Goal: Task Accomplishment & Management: Complete application form

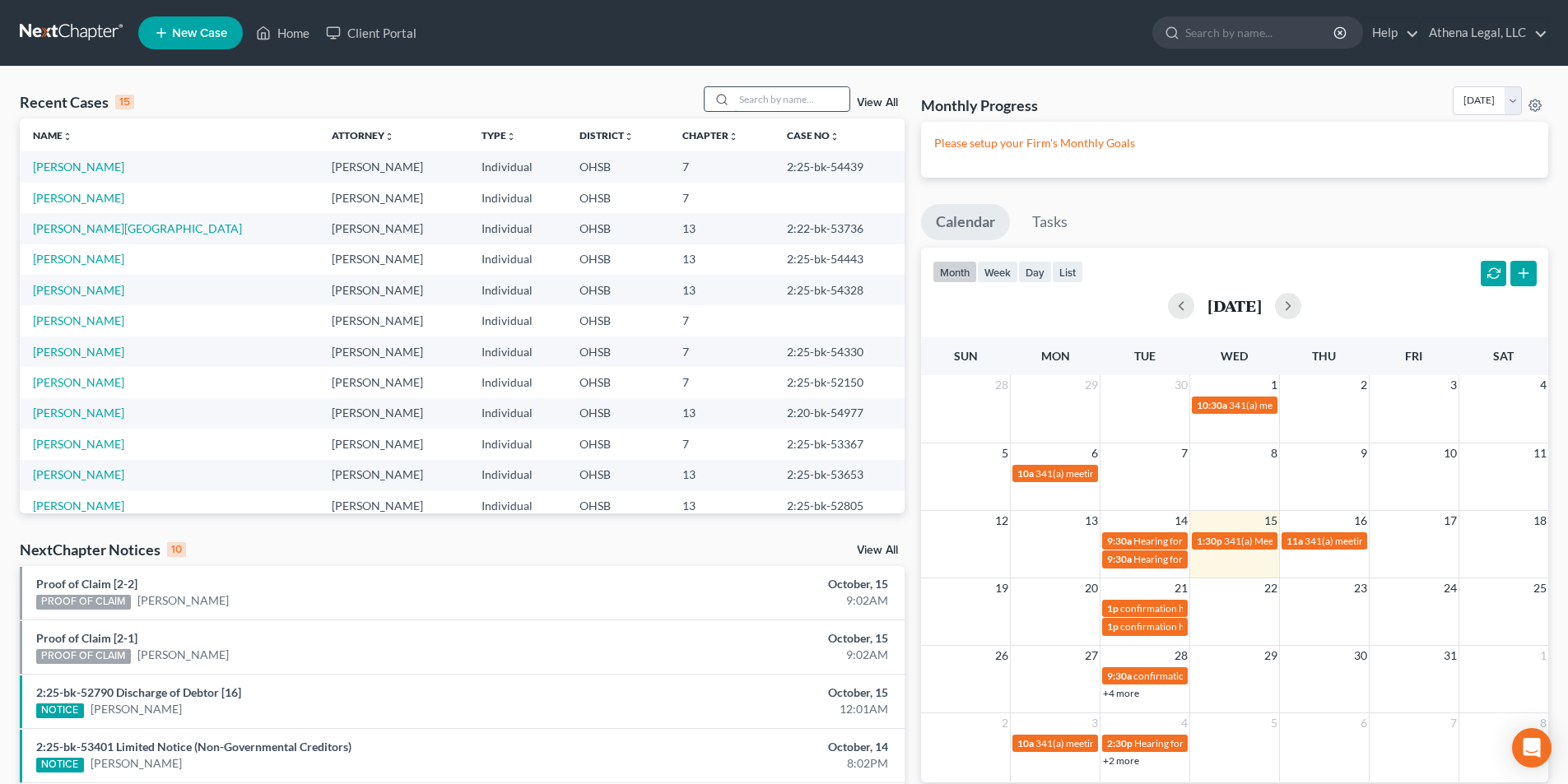
click at [781, 101] on input "search" at bounding box center [791, 99] width 115 height 24
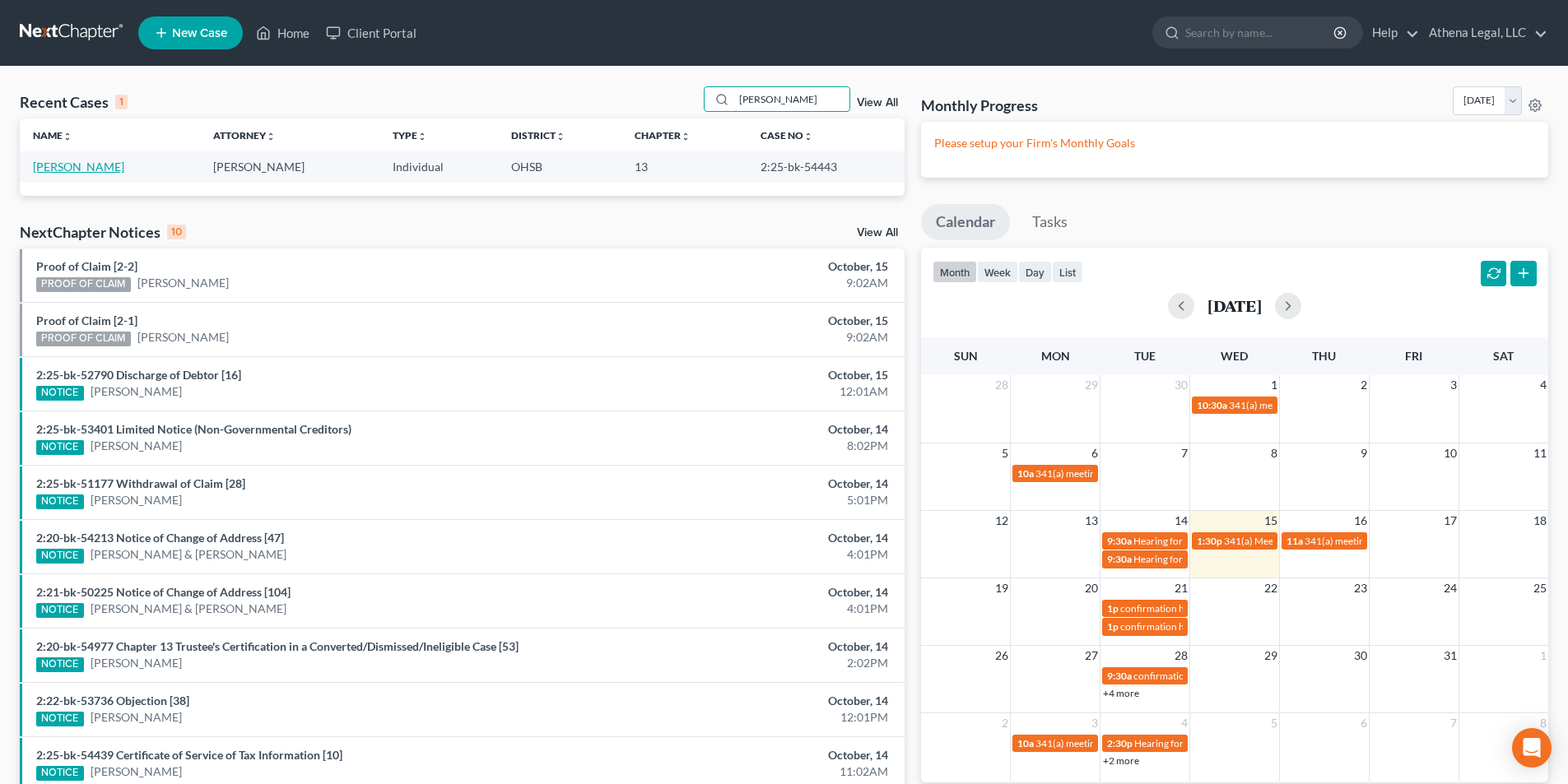
type input "[PERSON_NAME]"
click at [89, 169] on link "[PERSON_NAME]" at bounding box center [78, 166] width 92 height 14
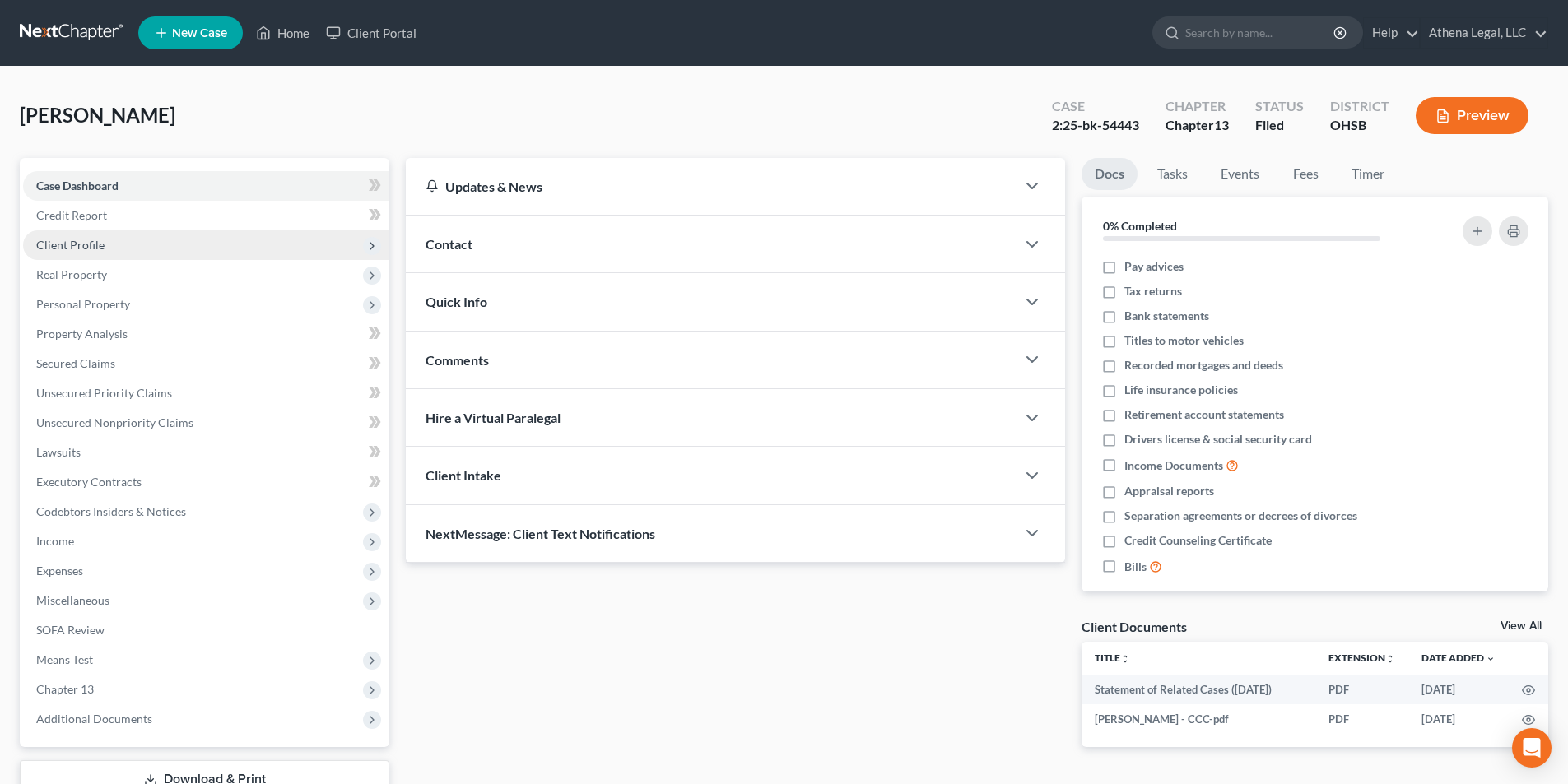
click at [98, 244] on span "Client Profile" at bounding box center [70, 245] width 68 height 14
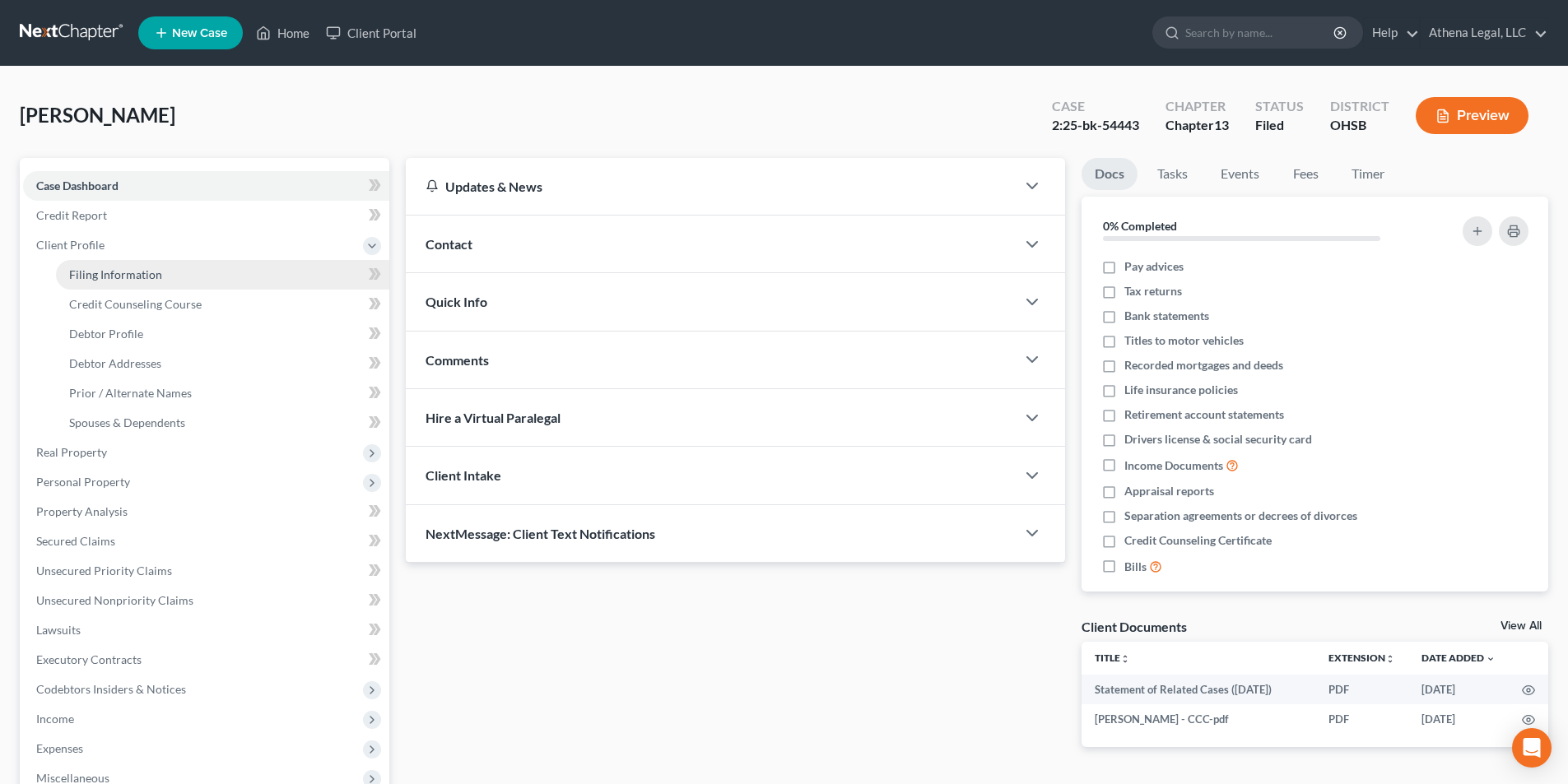
click at [114, 280] on span "Filing Information" at bounding box center [116, 273] width 93 height 14
select select "1"
select select "0"
select select "3"
select select "62"
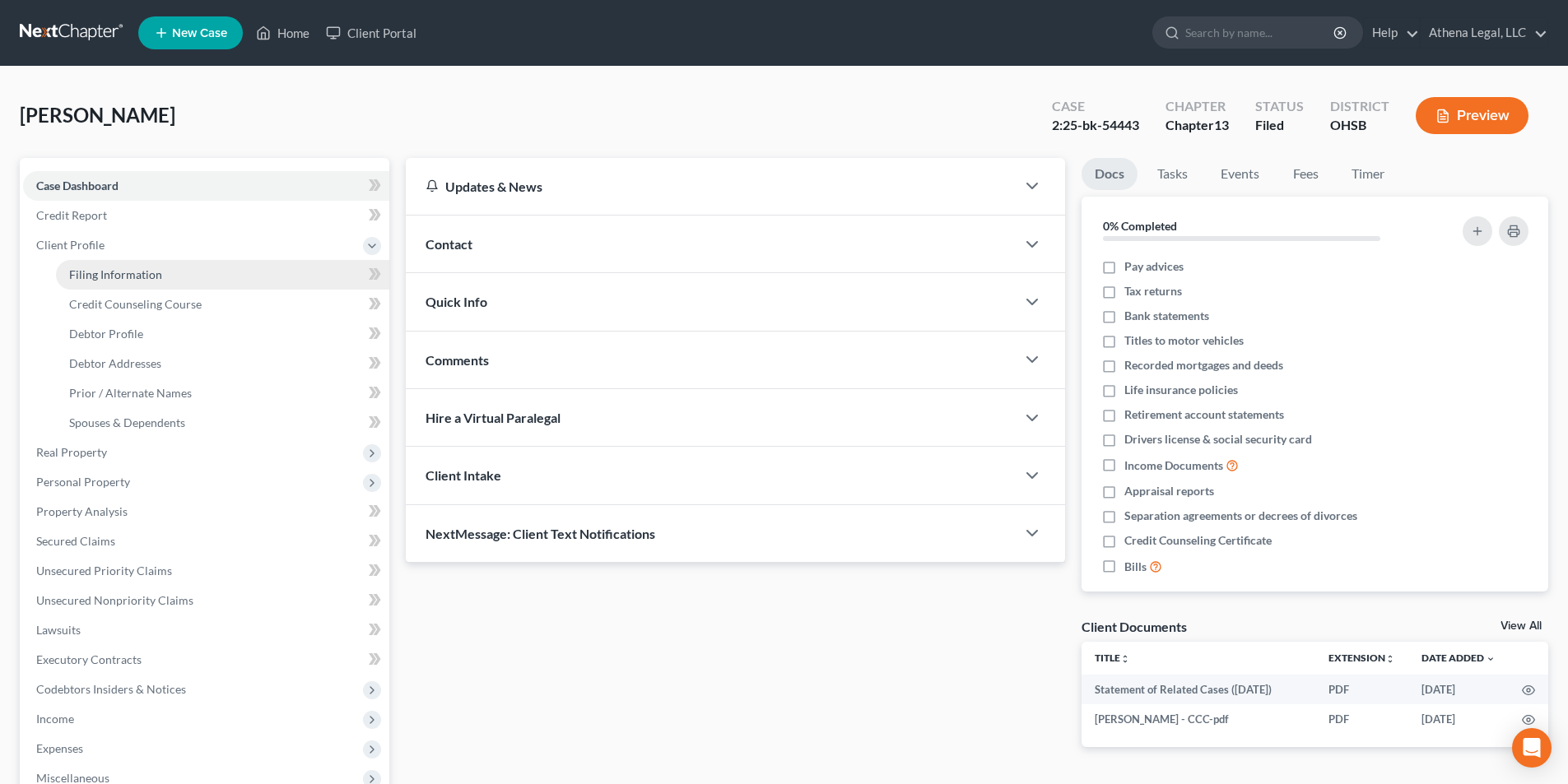
select select "36"
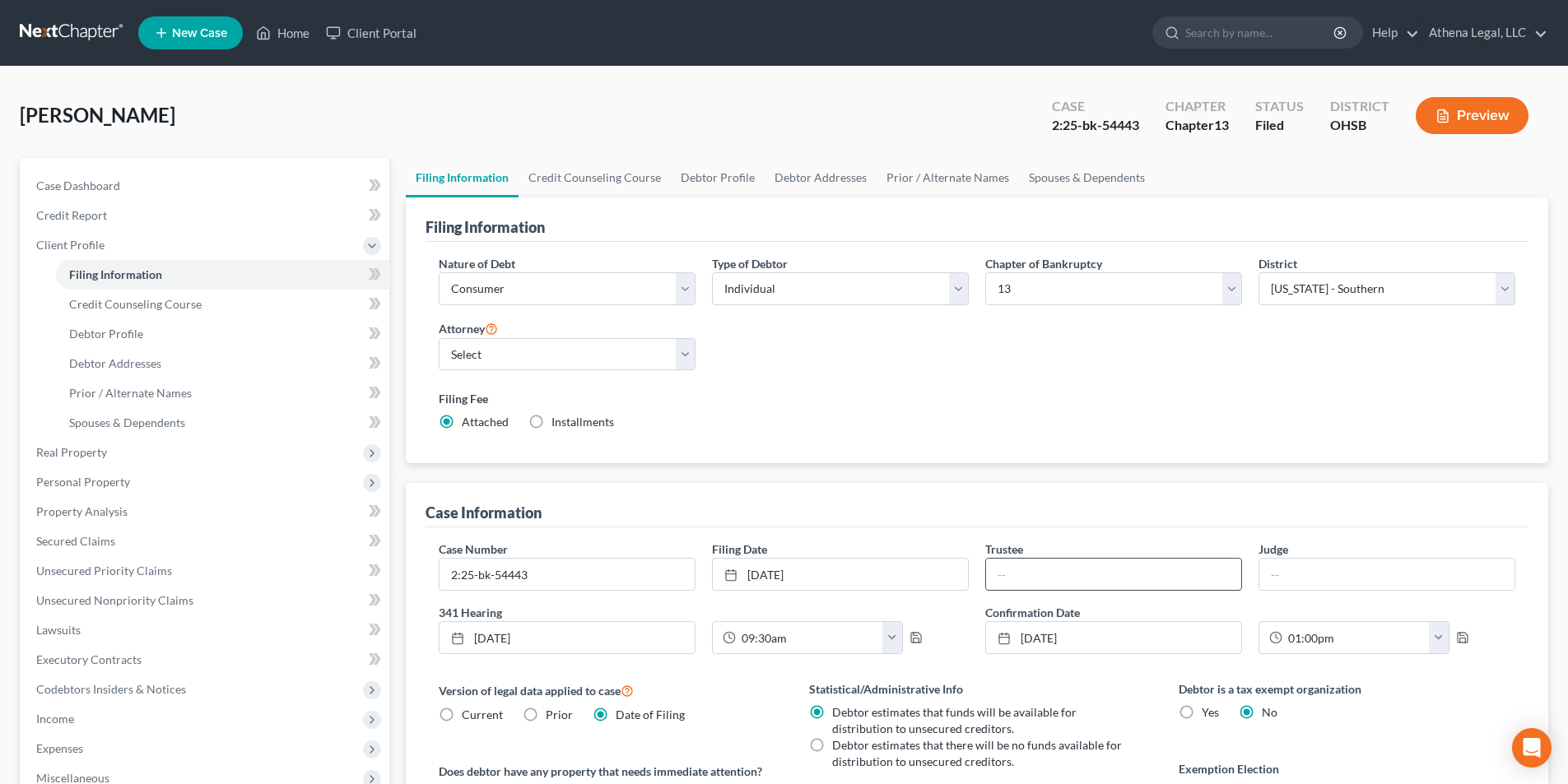
click at [1078, 578] on input "text" at bounding box center [1113, 573] width 255 height 31
type input "English"
type input "[PERSON_NAME] [PERSON_NAME]"
click at [81, 448] on span "Real Property" at bounding box center [72, 452] width 71 height 14
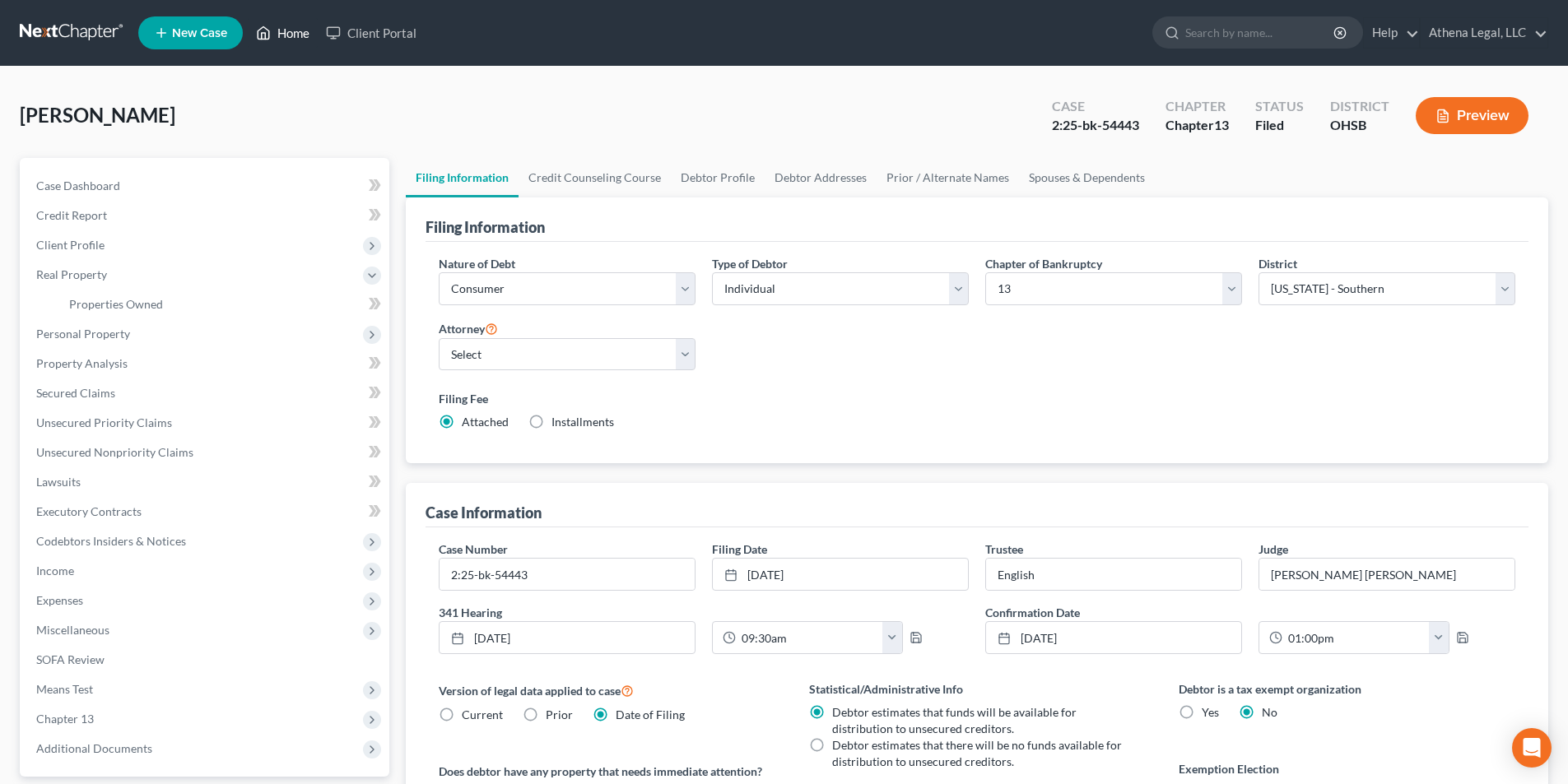
click at [296, 36] on link "Home" at bounding box center [282, 33] width 70 height 30
click at [298, 37] on link "Home" at bounding box center [282, 33] width 70 height 30
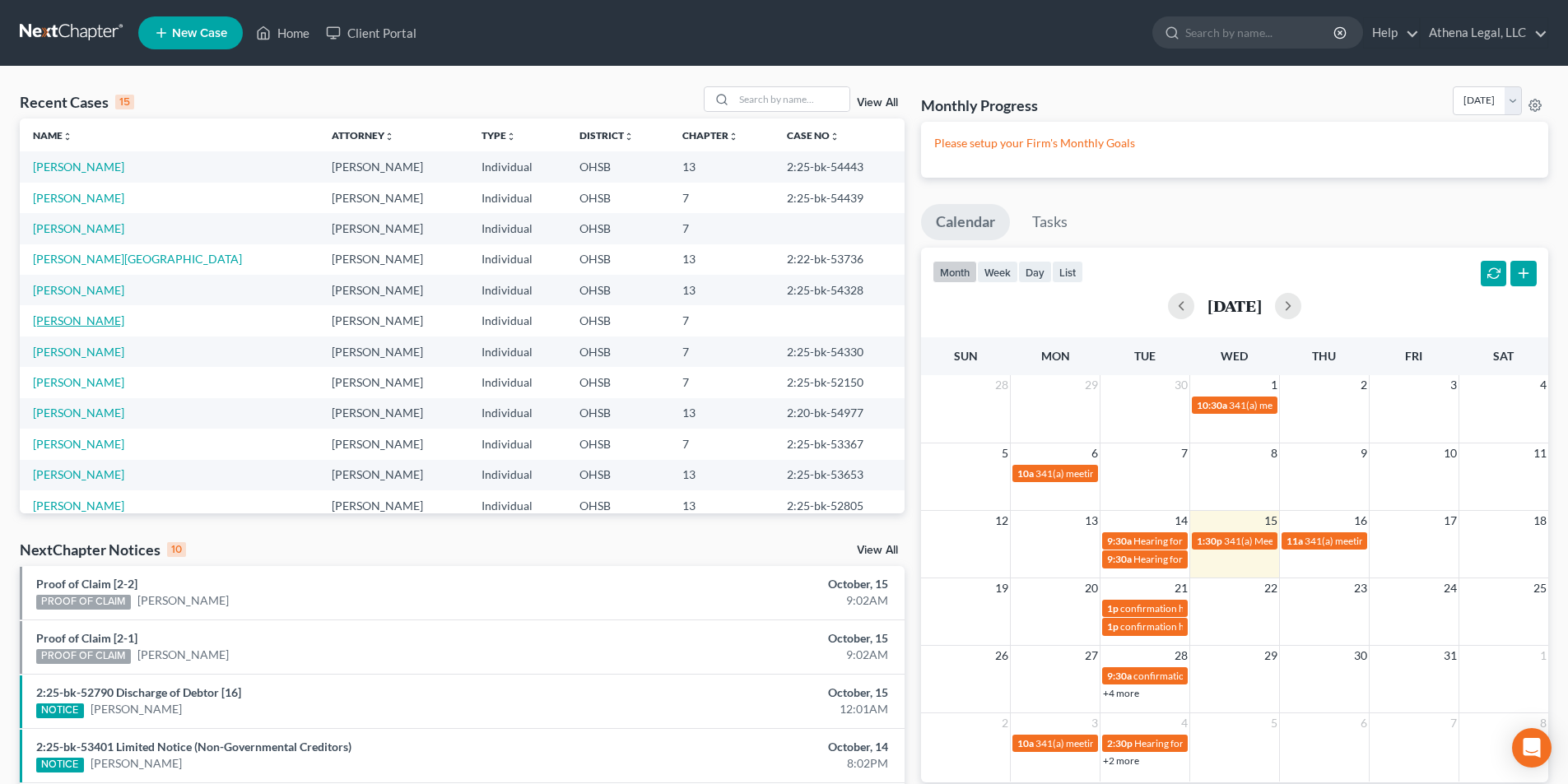
click at [81, 323] on link "[PERSON_NAME]" at bounding box center [78, 320] width 92 height 14
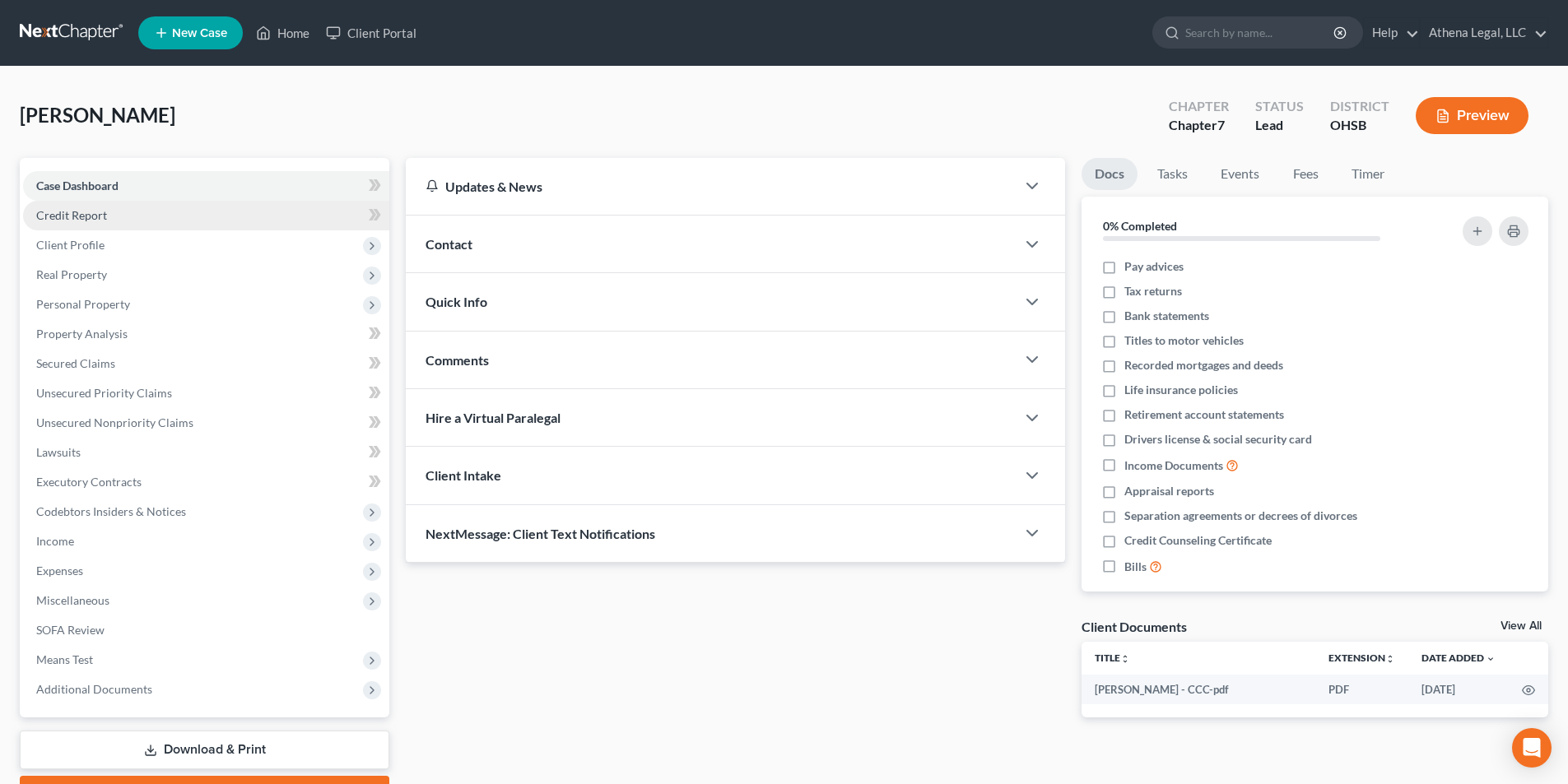
click at [86, 214] on span "Credit Report" at bounding box center [72, 215] width 71 height 14
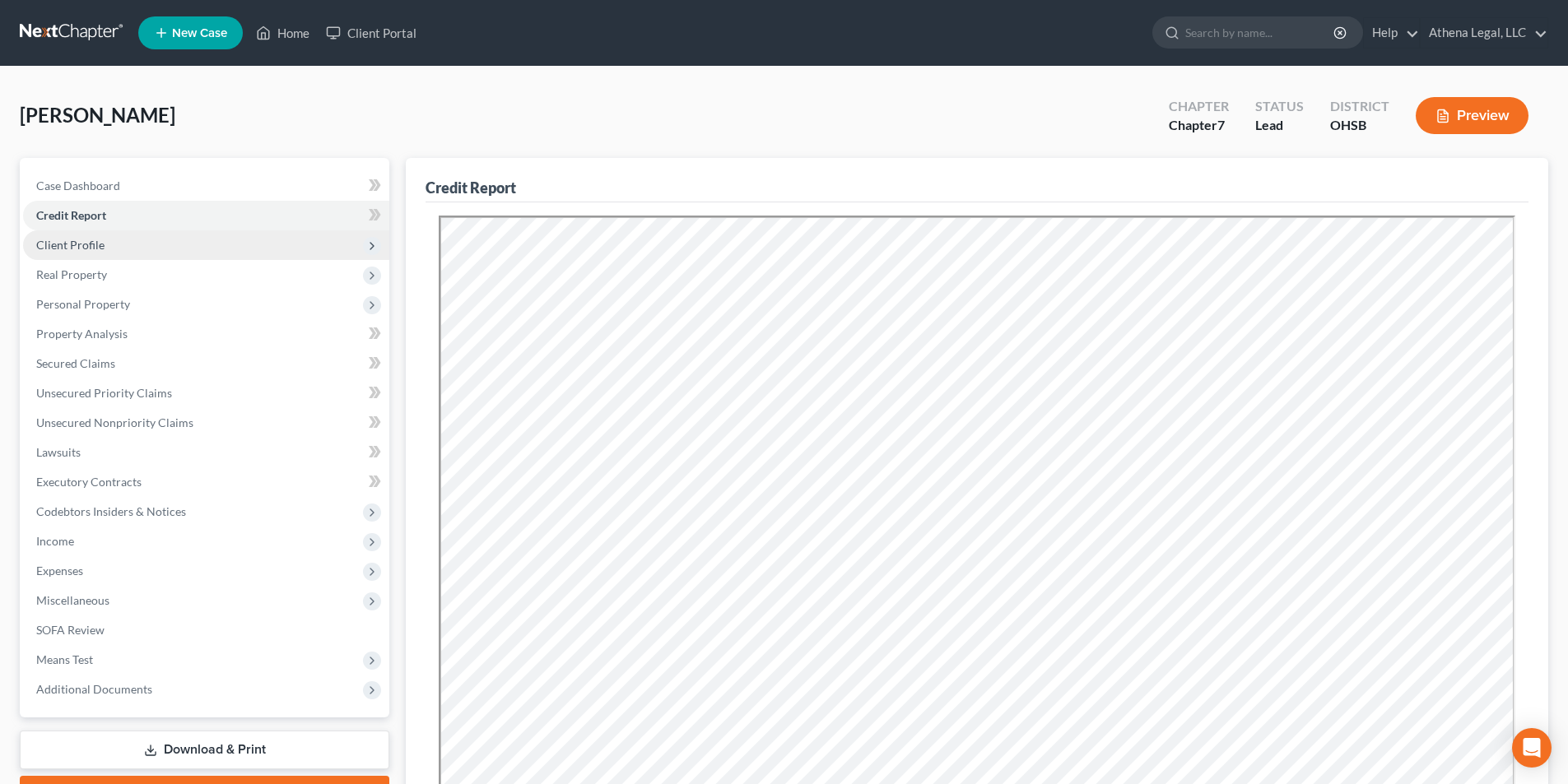
click at [84, 245] on span "Client Profile" at bounding box center [70, 245] width 68 height 14
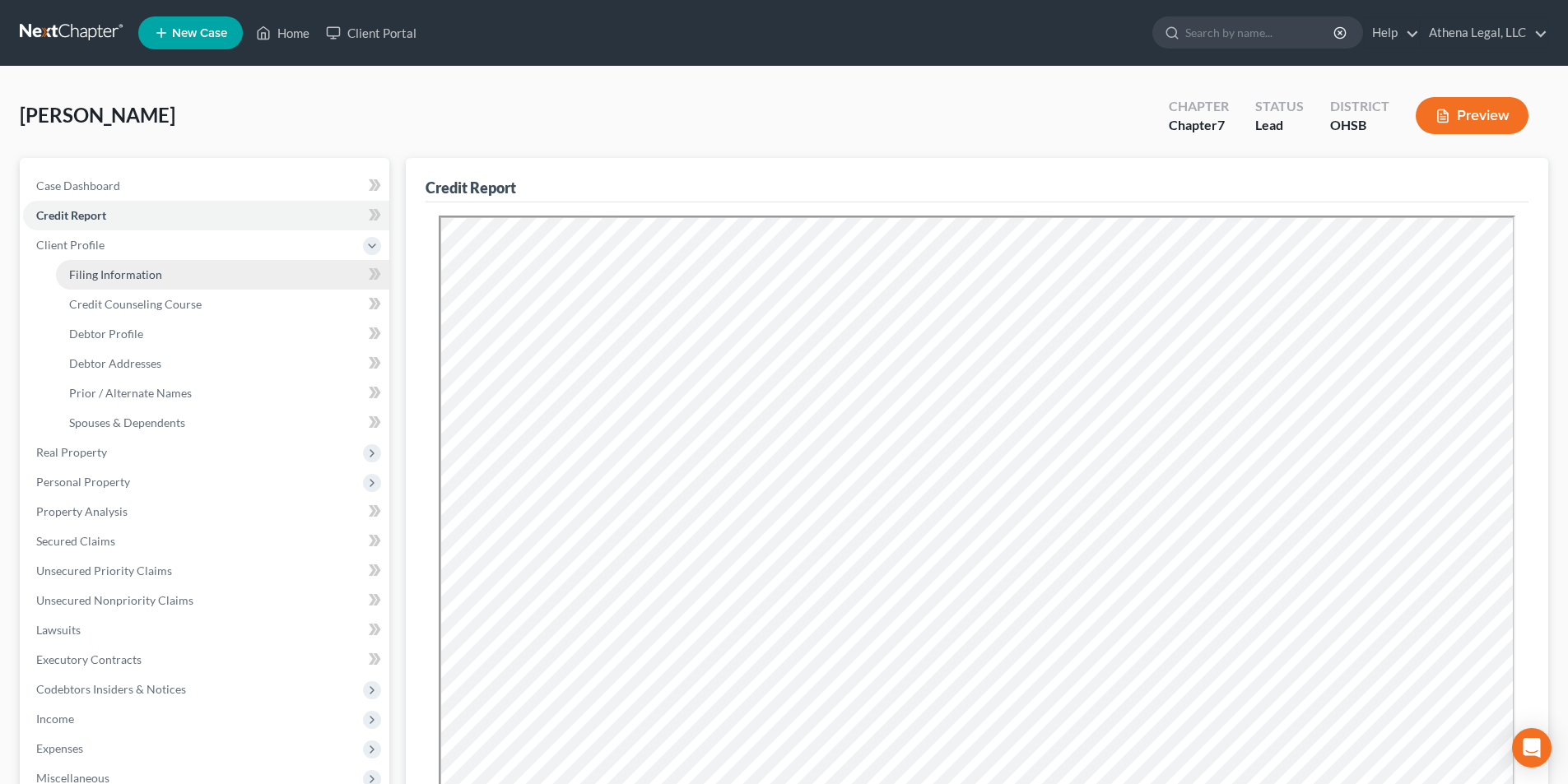
click at [92, 265] on link "Filing Information" at bounding box center [222, 274] width 333 height 30
select select "1"
select select "0"
select select "62"
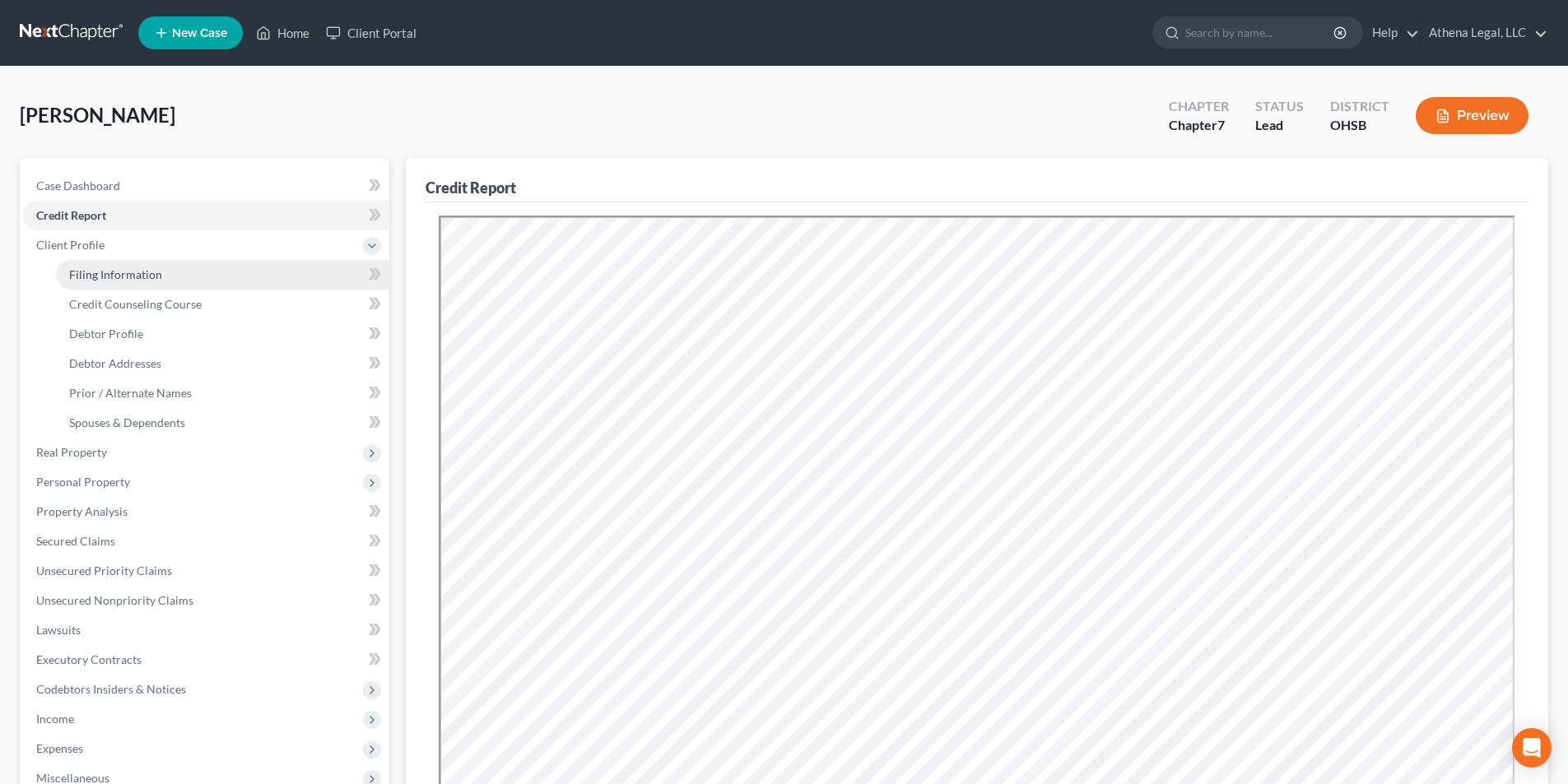
select select "0"
select select "36"
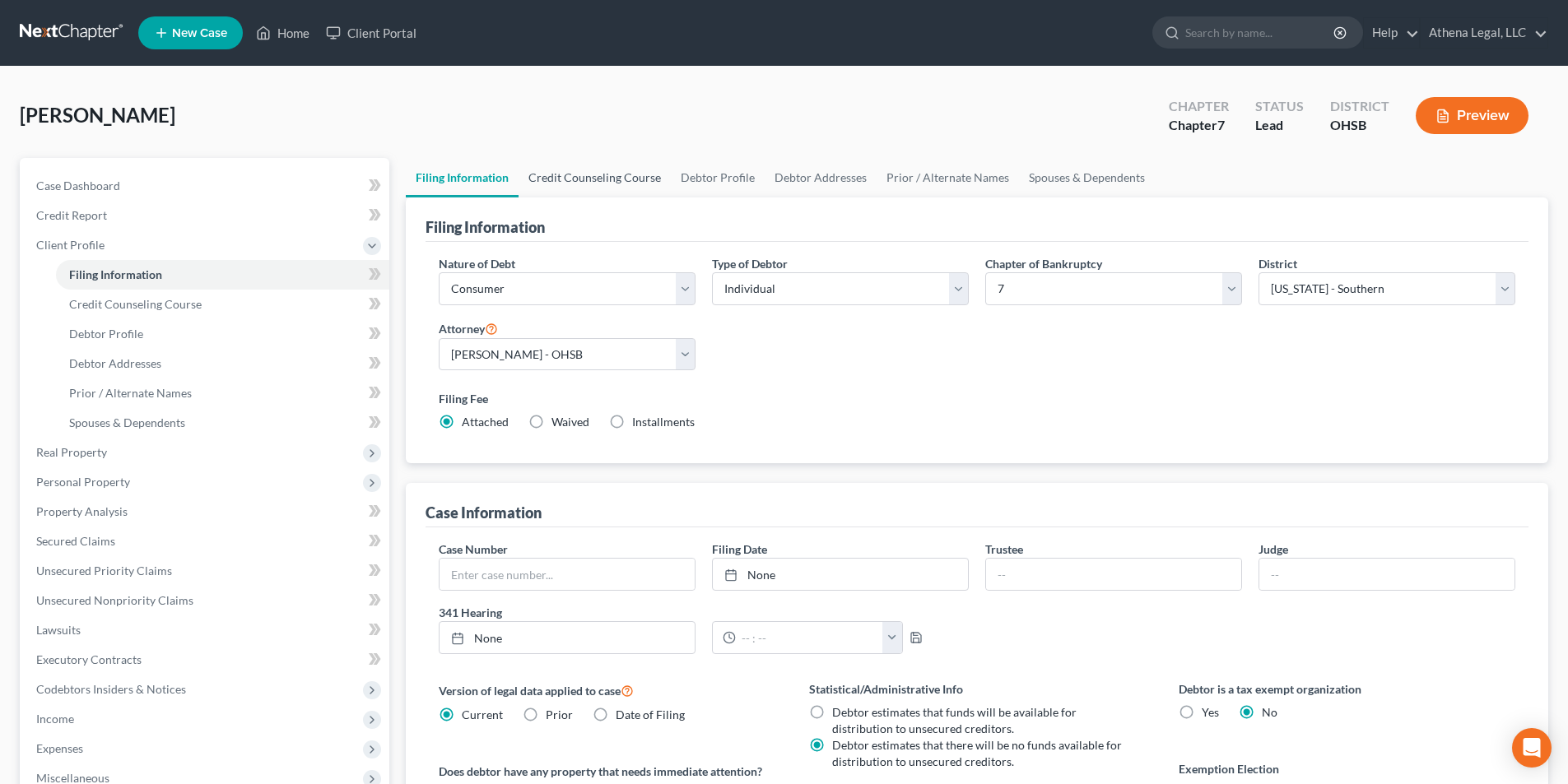
click at [561, 179] on link "Credit Counseling Course" at bounding box center [594, 177] width 152 height 39
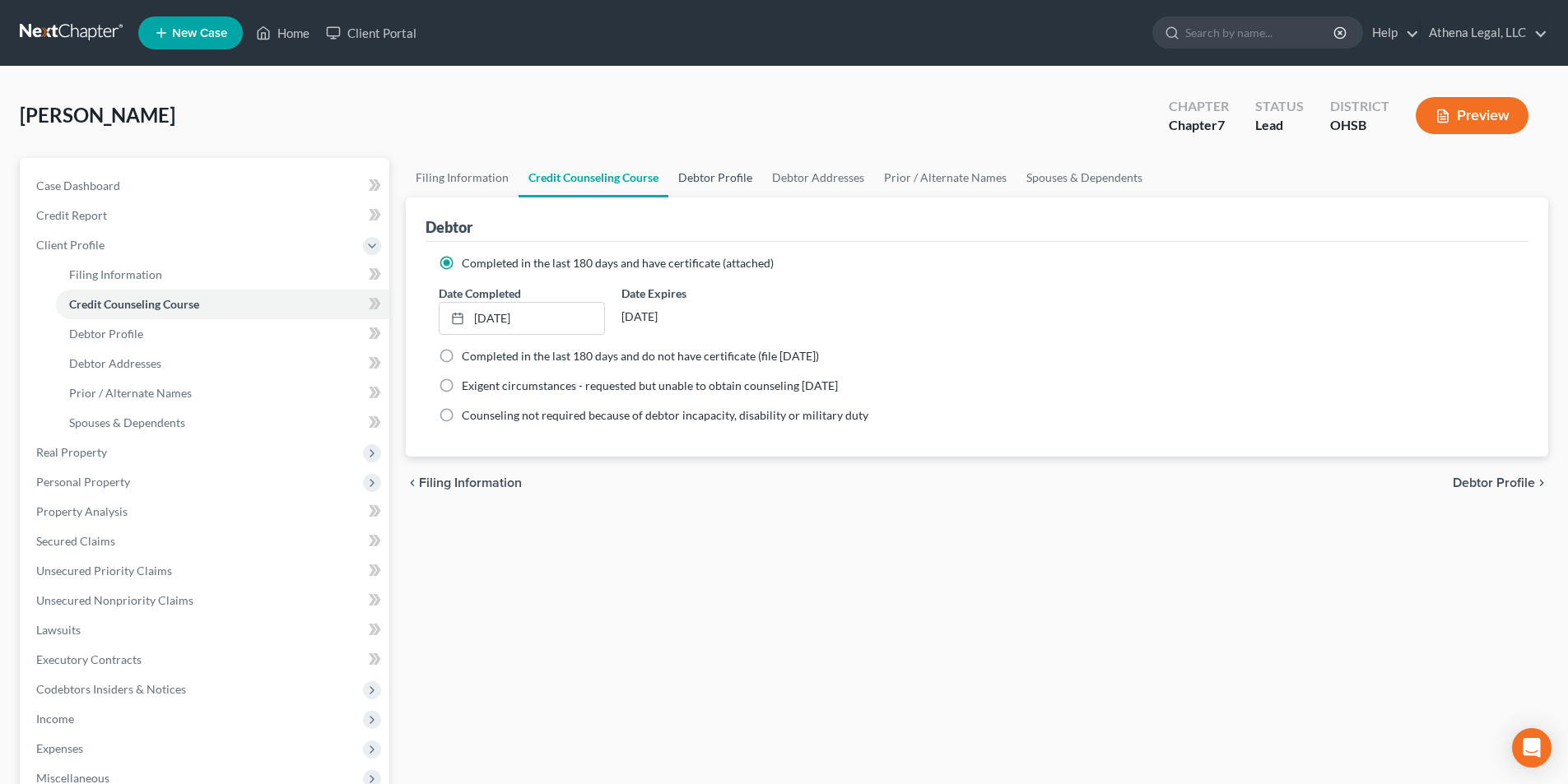
click at [713, 176] on link "Debtor Profile" at bounding box center [715, 177] width 93 height 39
select select "0"
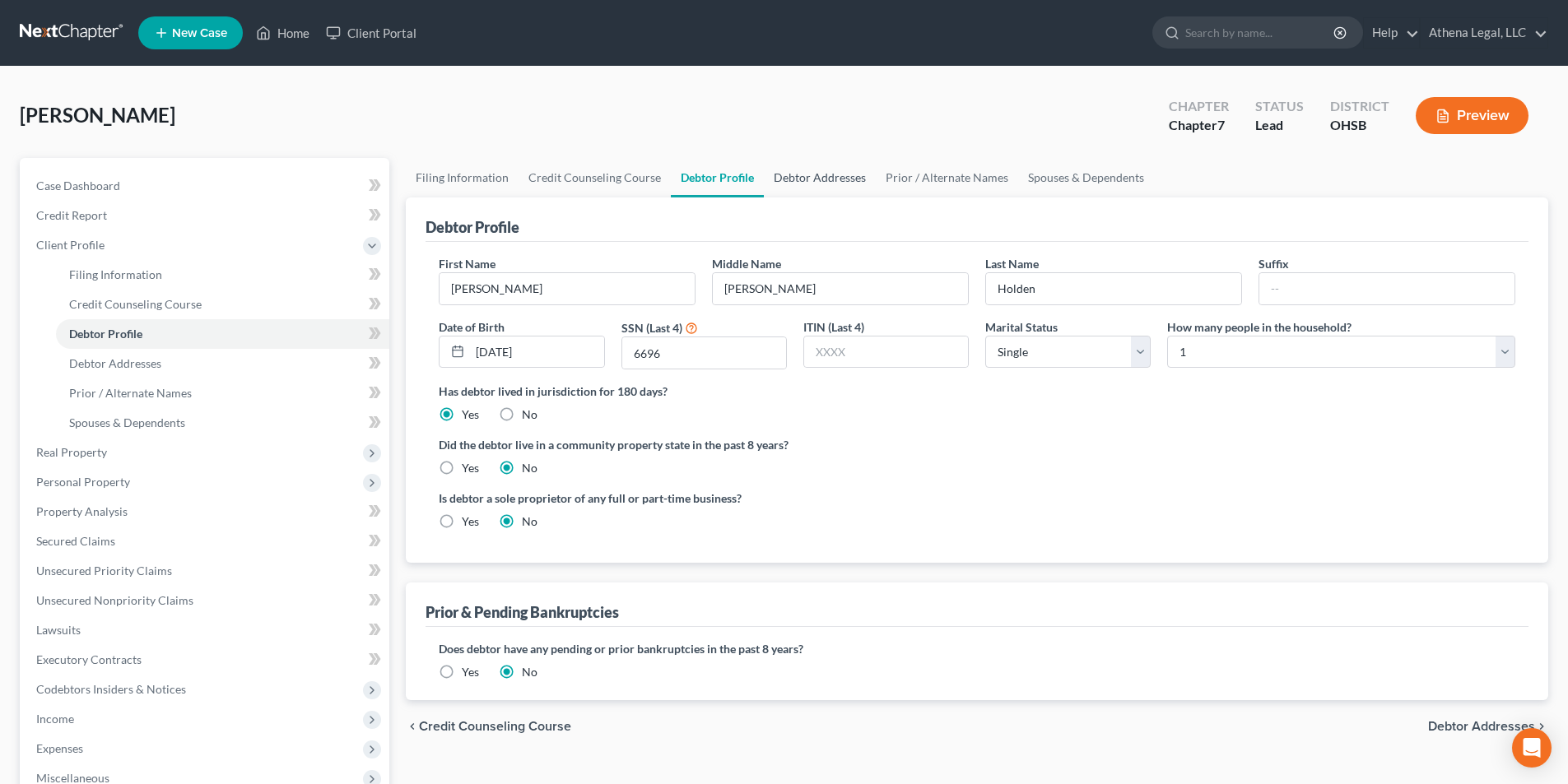
click at [800, 175] on link "Debtor Addresses" at bounding box center [820, 177] width 112 height 39
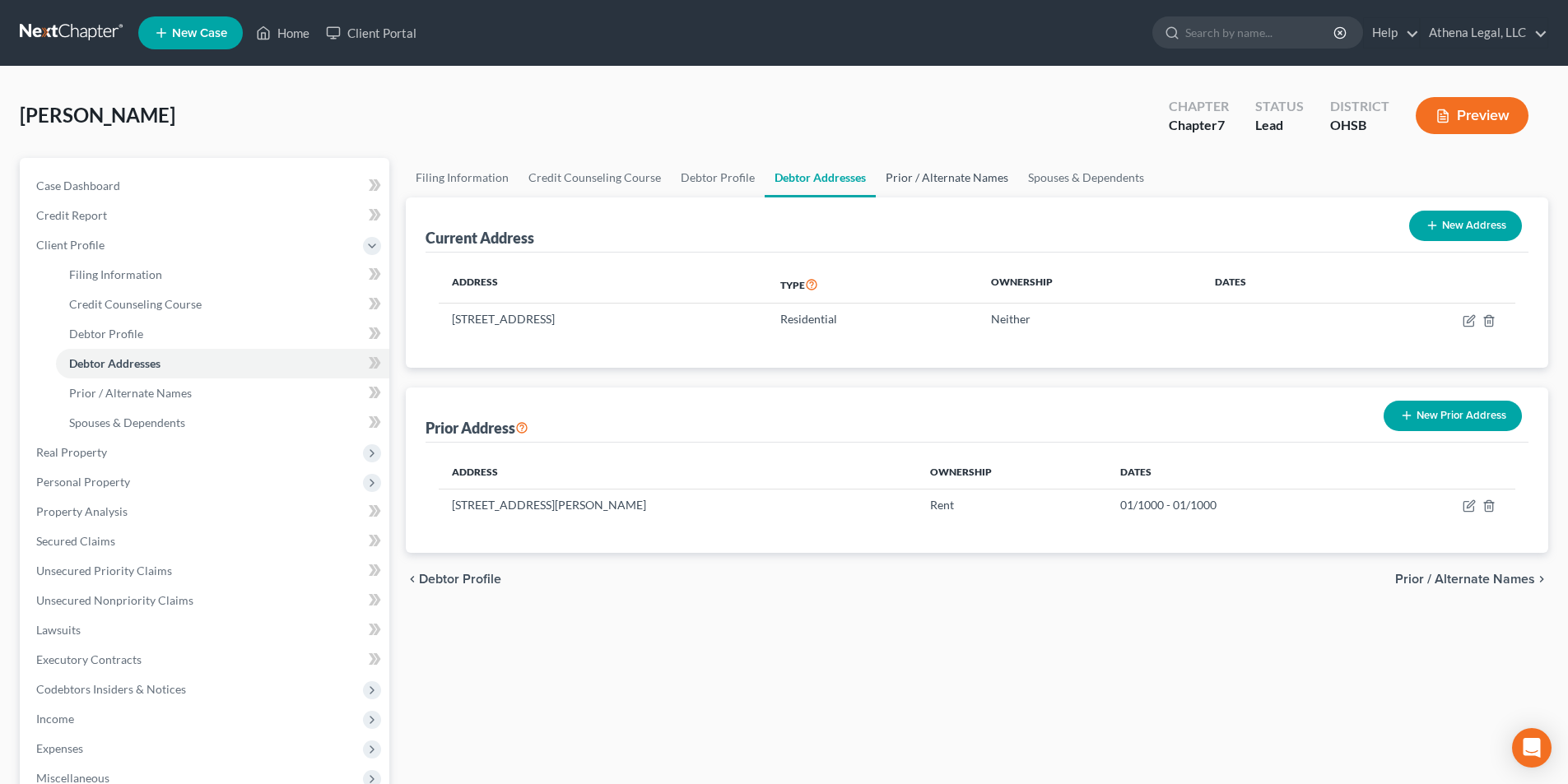
click at [925, 176] on link "Prior / Alternate Names" at bounding box center [947, 177] width 142 height 39
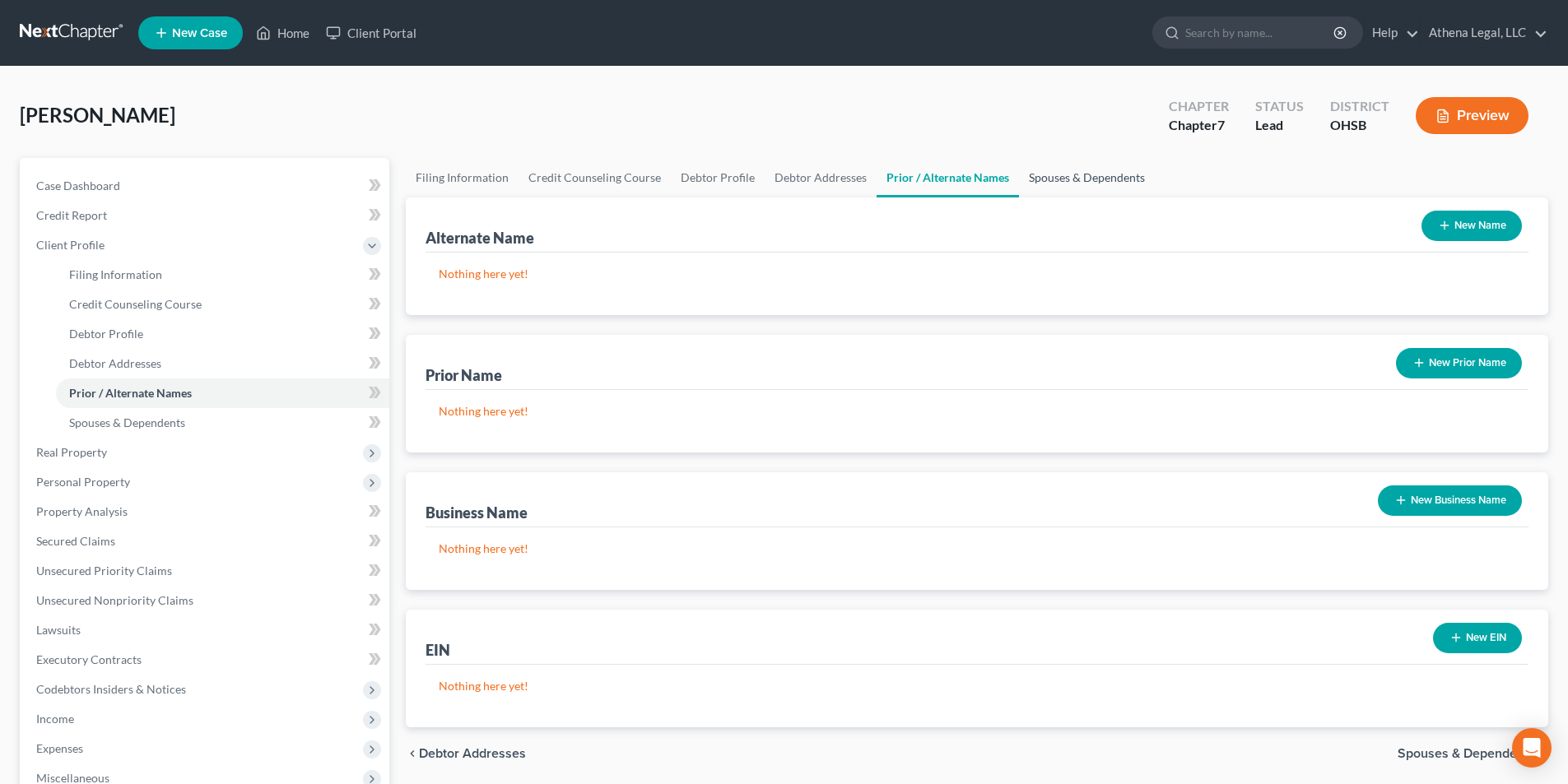
click at [1085, 179] on link "Spouses & Dependents" at bounding box center [1086, 177] width 135 height 39
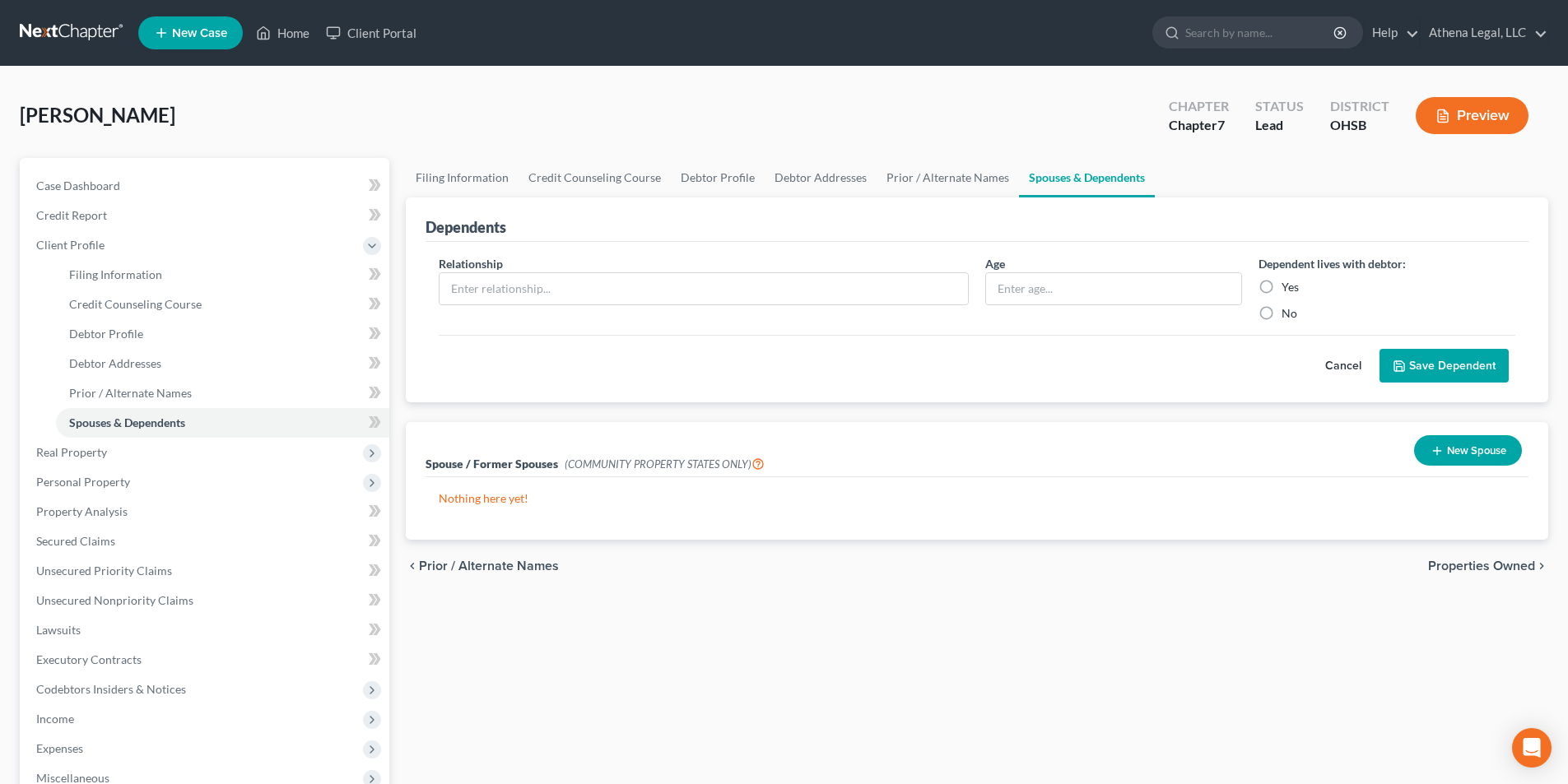
click at [1453, 561] on span "Properties Owned" at bounding box center [1481, 566] width 107 height 13
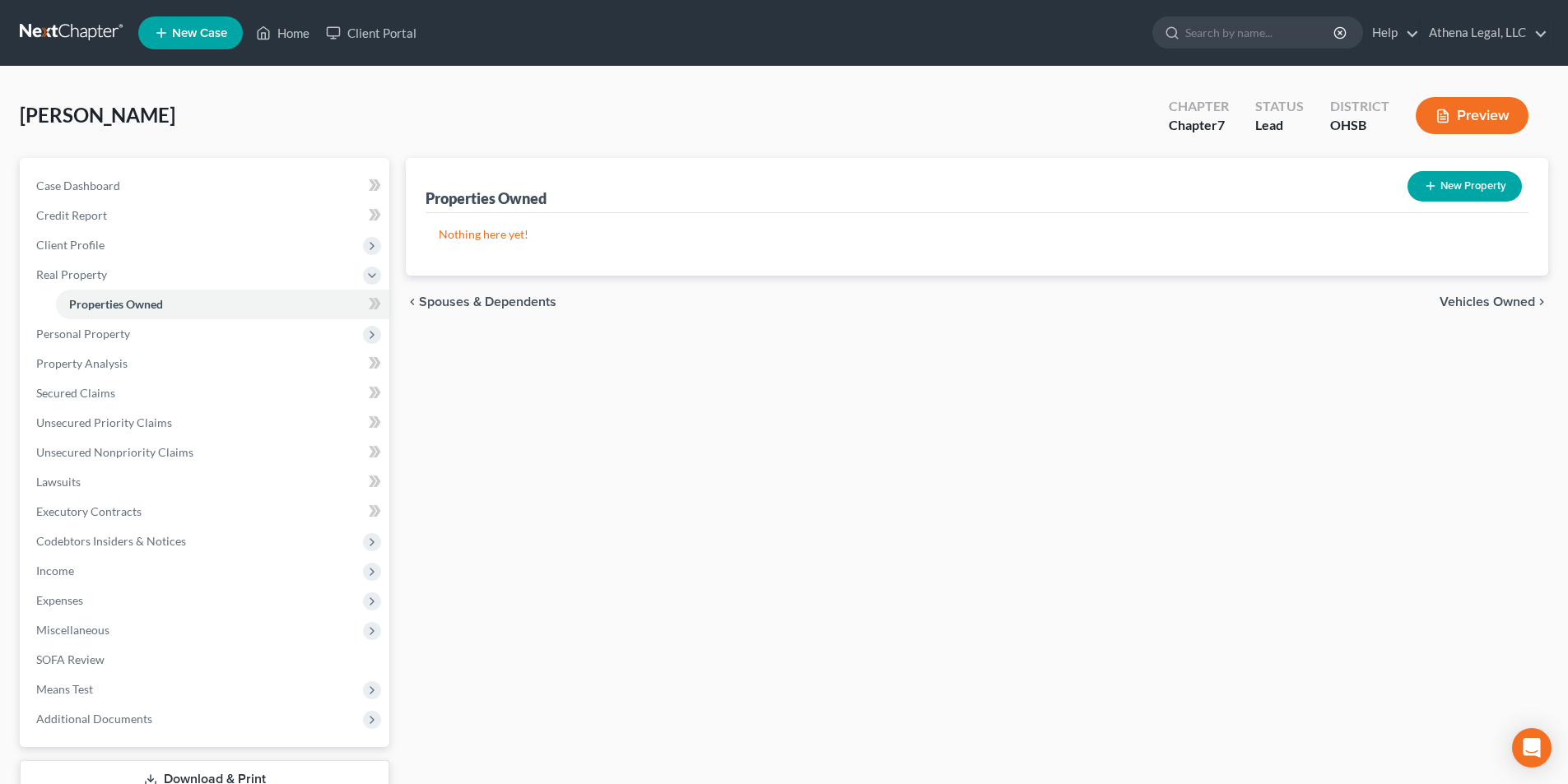
click at [1487, 299] on span "Vehicles Owned" at bounding box center [1487, 301] width 95 height 13
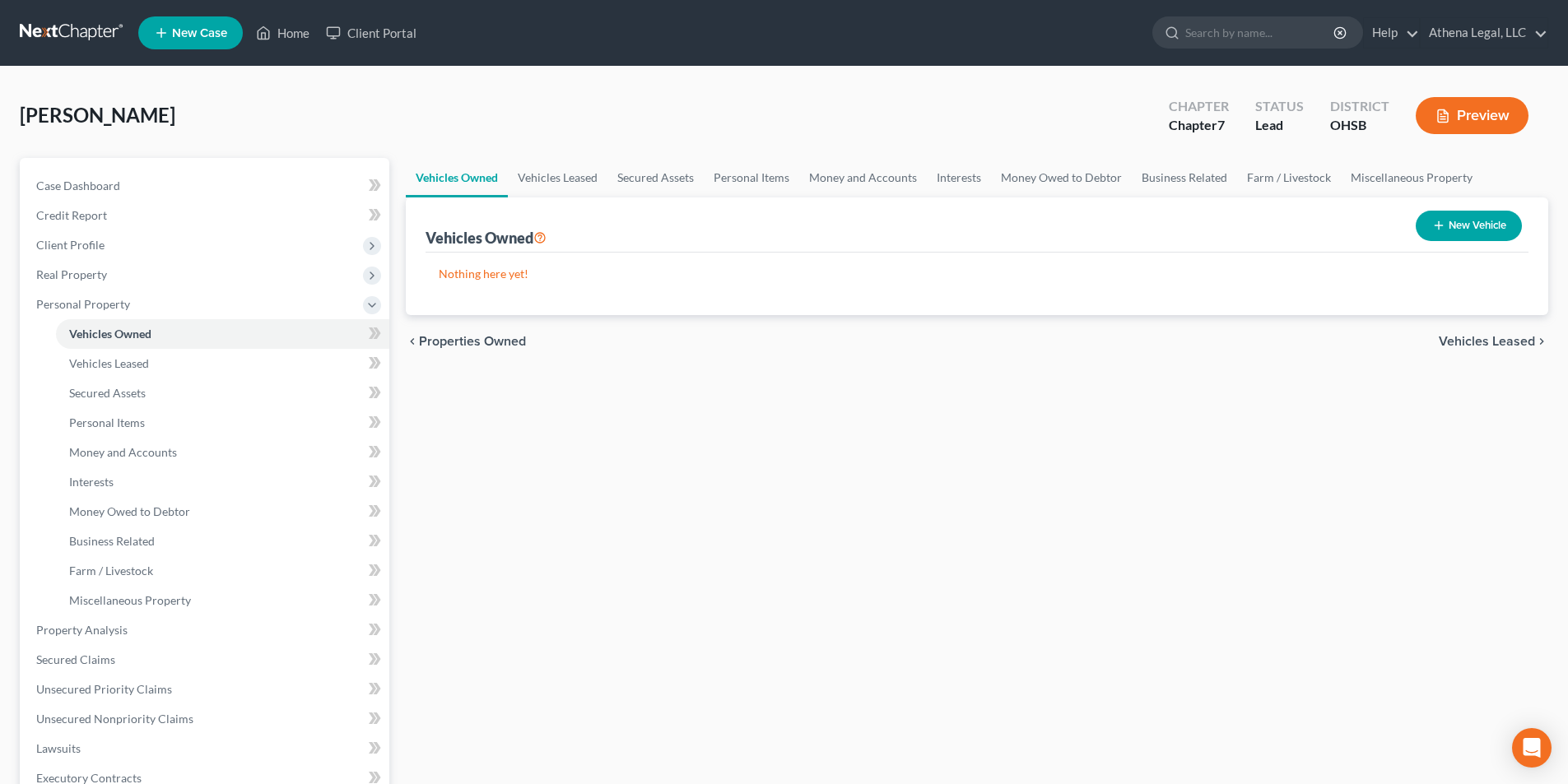
click at [1475, 335] on span "Vehicles Leased" at bounding box center [1486, 342] width 96 height 13
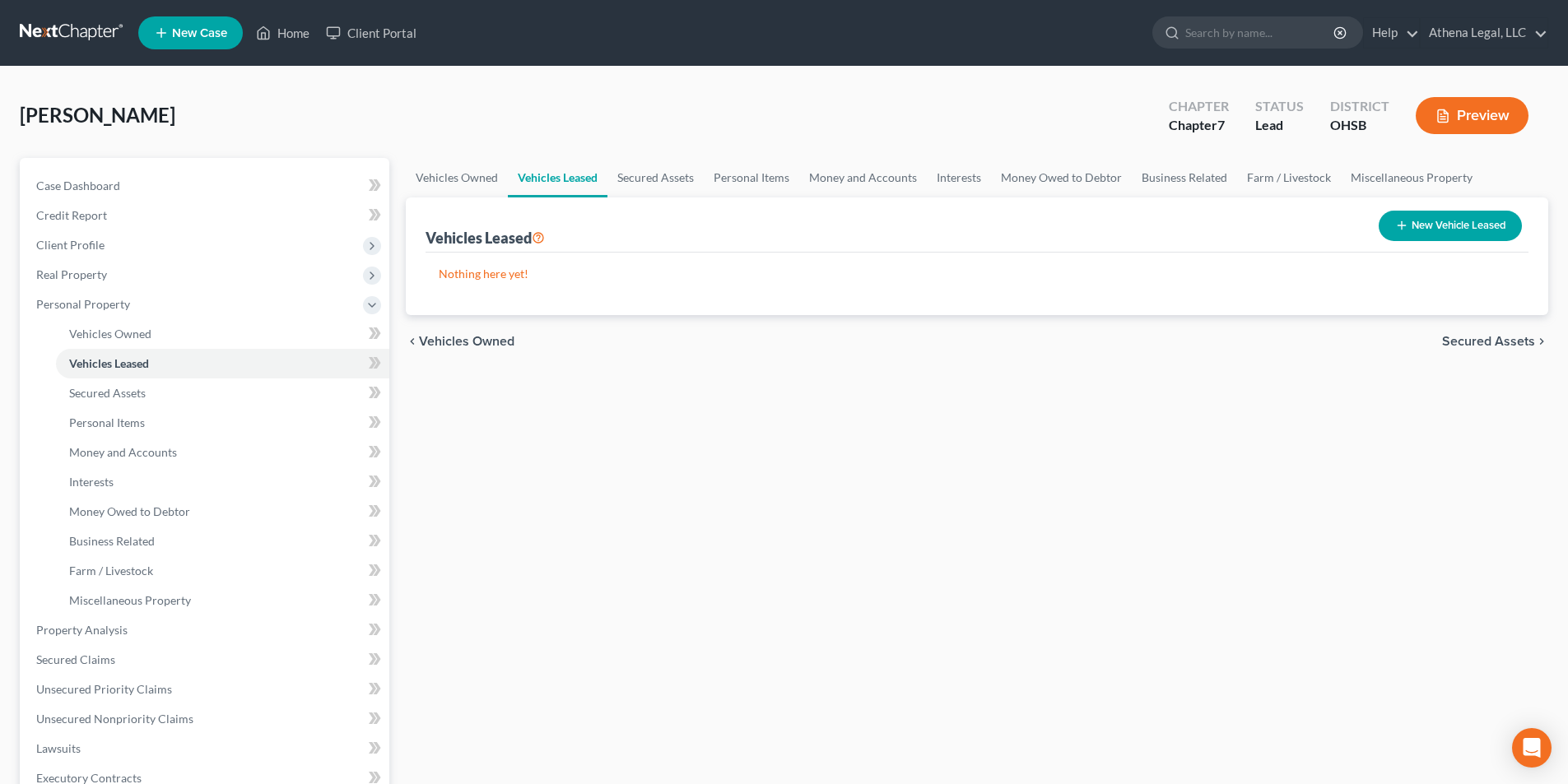
click at [1475, 335] on span "Secured Assets" at bounding box center [1489, 342] width 93 height 13
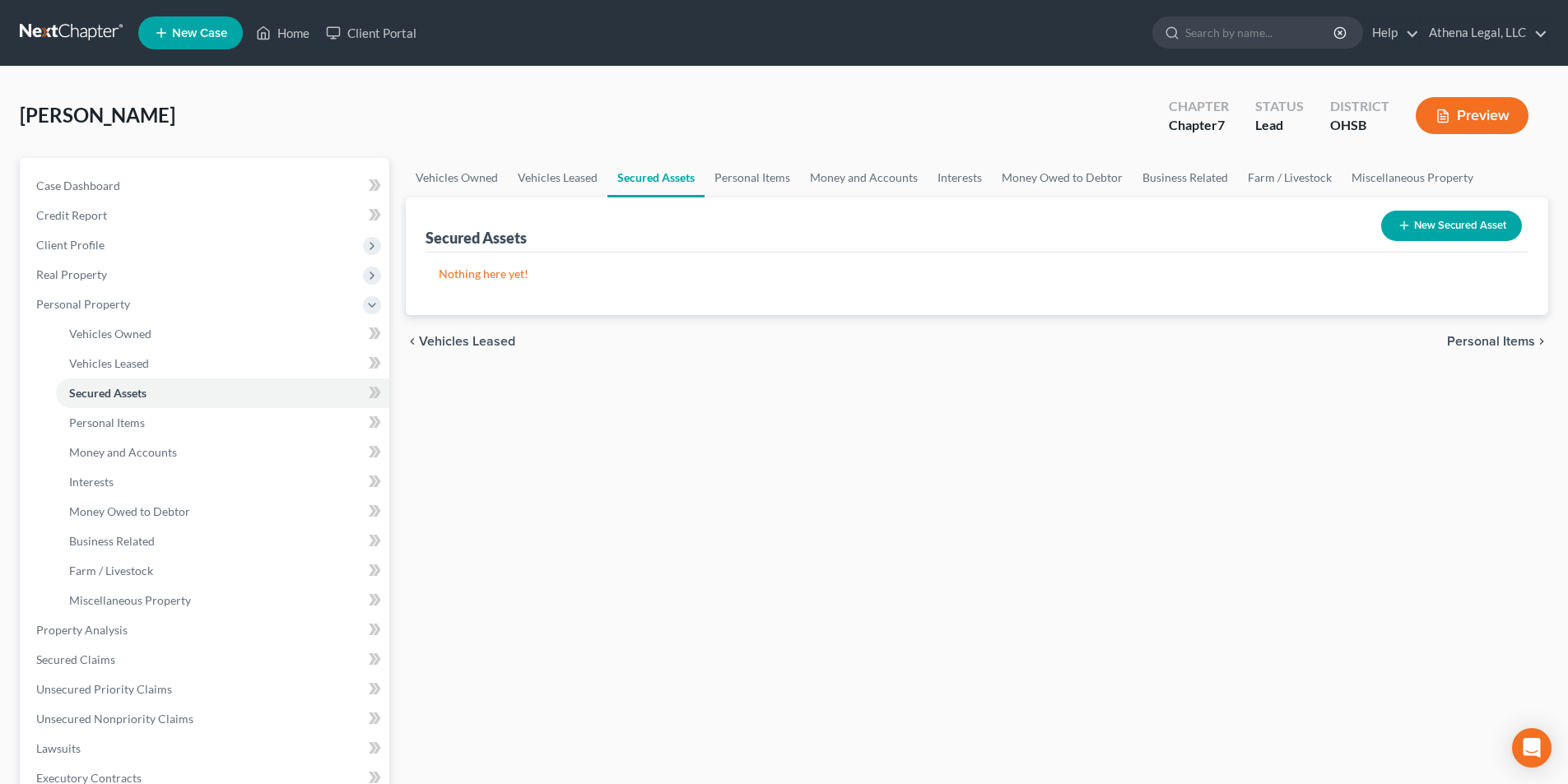
click at [1475, 335] on span "Personal Items" at bounding box center [1490, 342] width 88 height 13
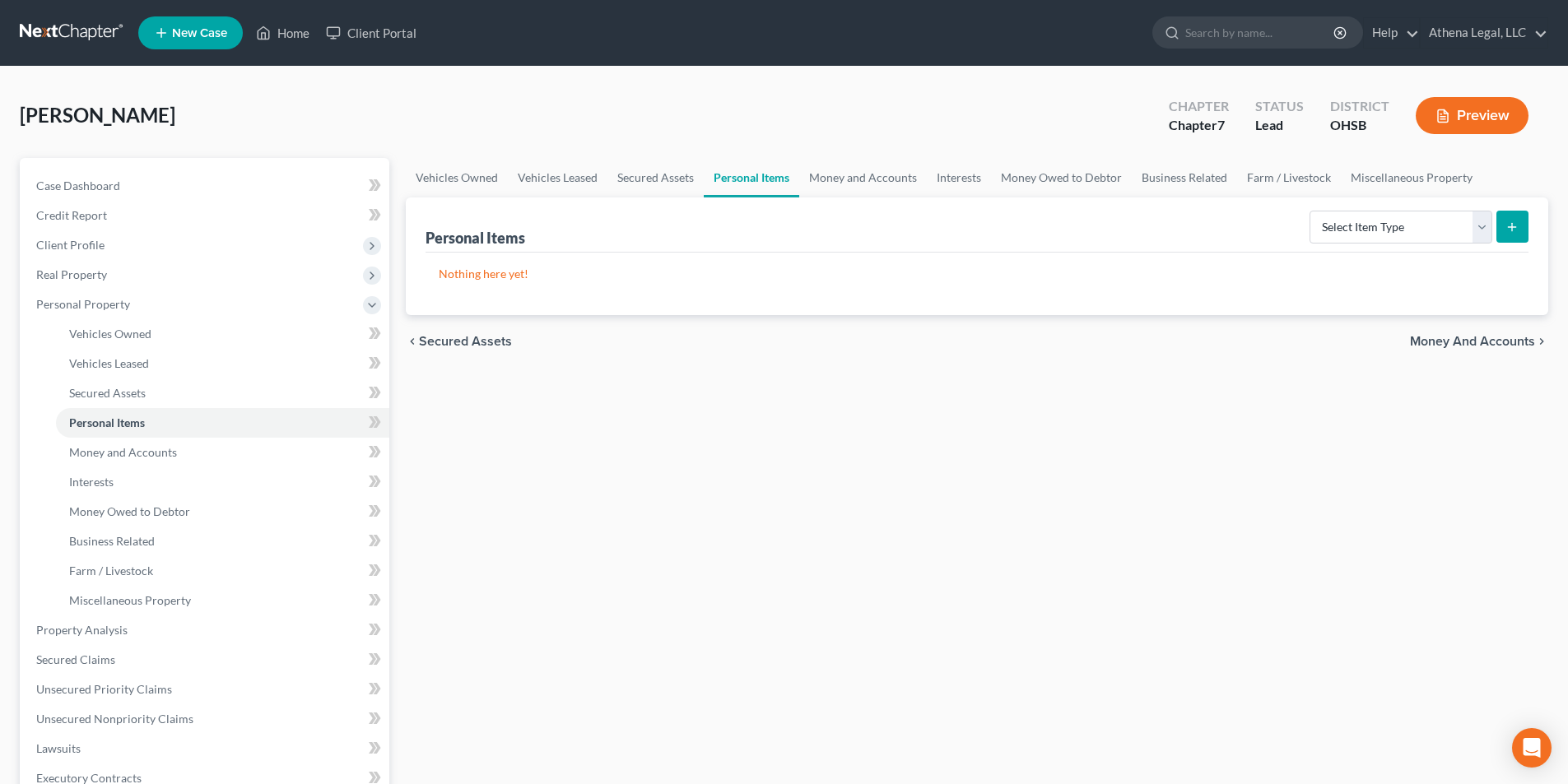
click at [1475, 335] on span "Money and Accounts" at bounding box center [1473, 342] width 125 height 13
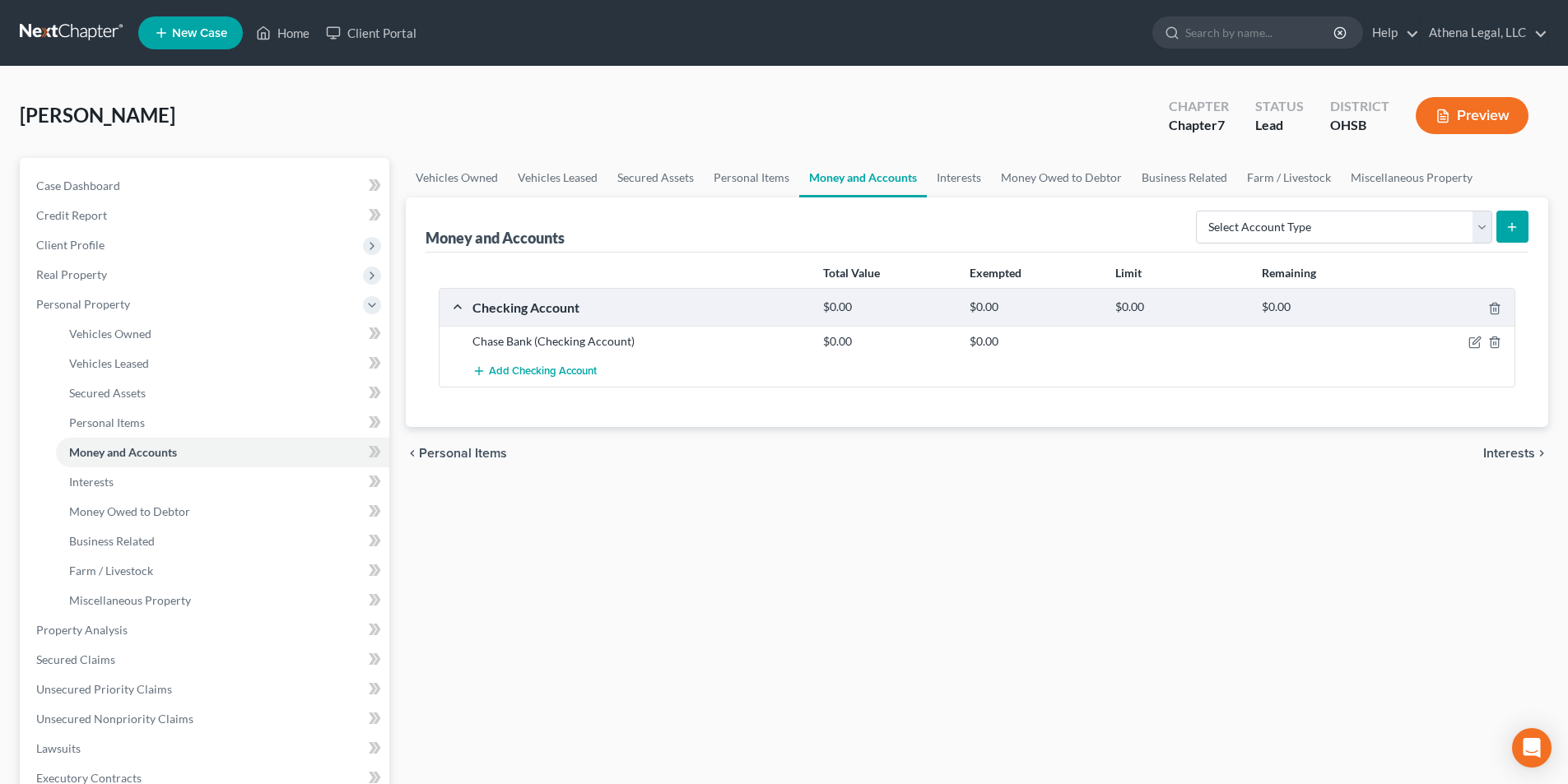
click at [1509, 447] on span "Interests" at bounding box center [1509, 454] width 52 height 13
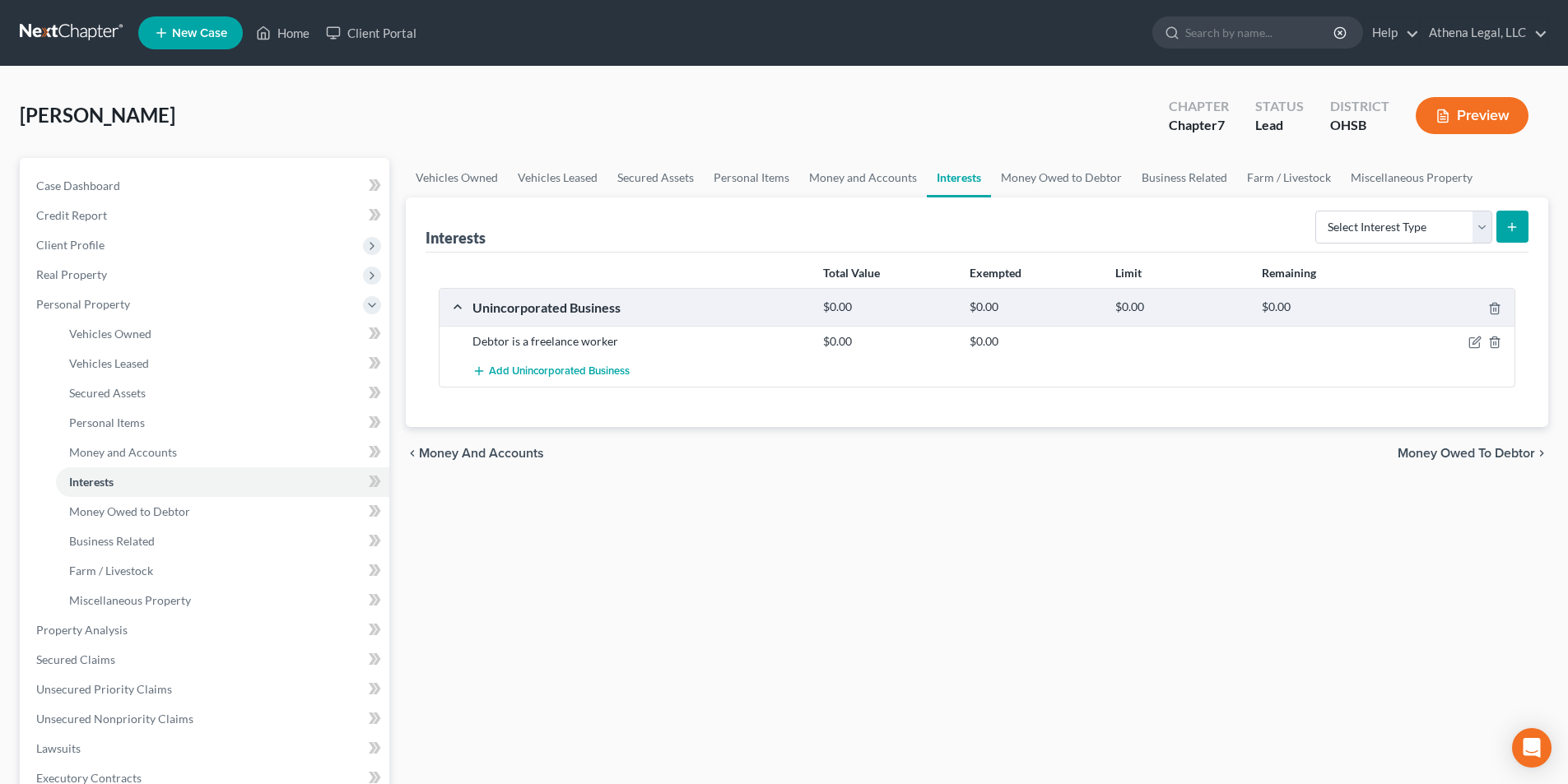
click at [1500, 456] on span "Money Owed to Debtor" at bounding box center [1465, 454] width 137 height 13
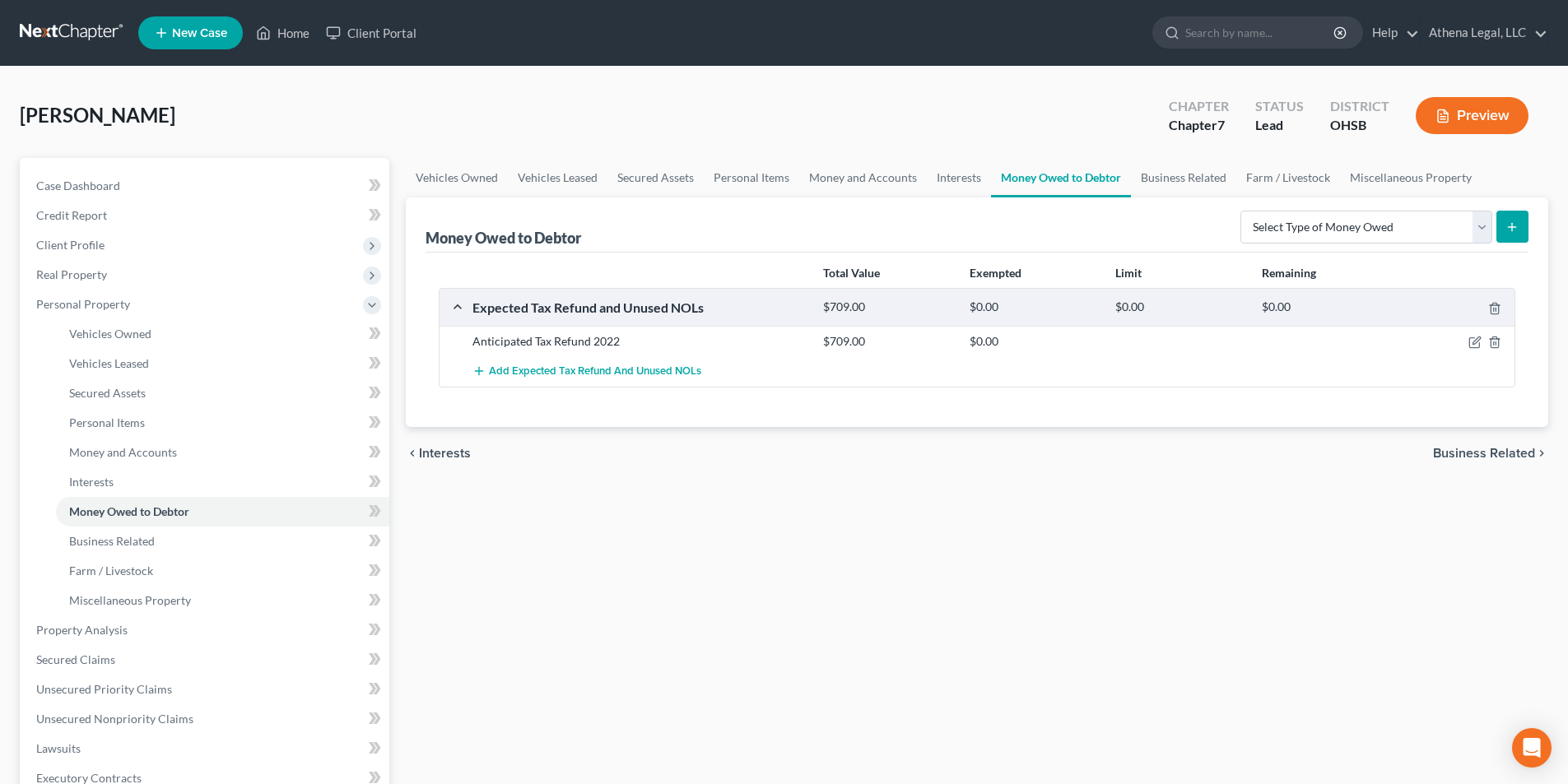
click at [1500, 456] on span "Business Related" at bounding box center [1483, 454] width 102 height 13
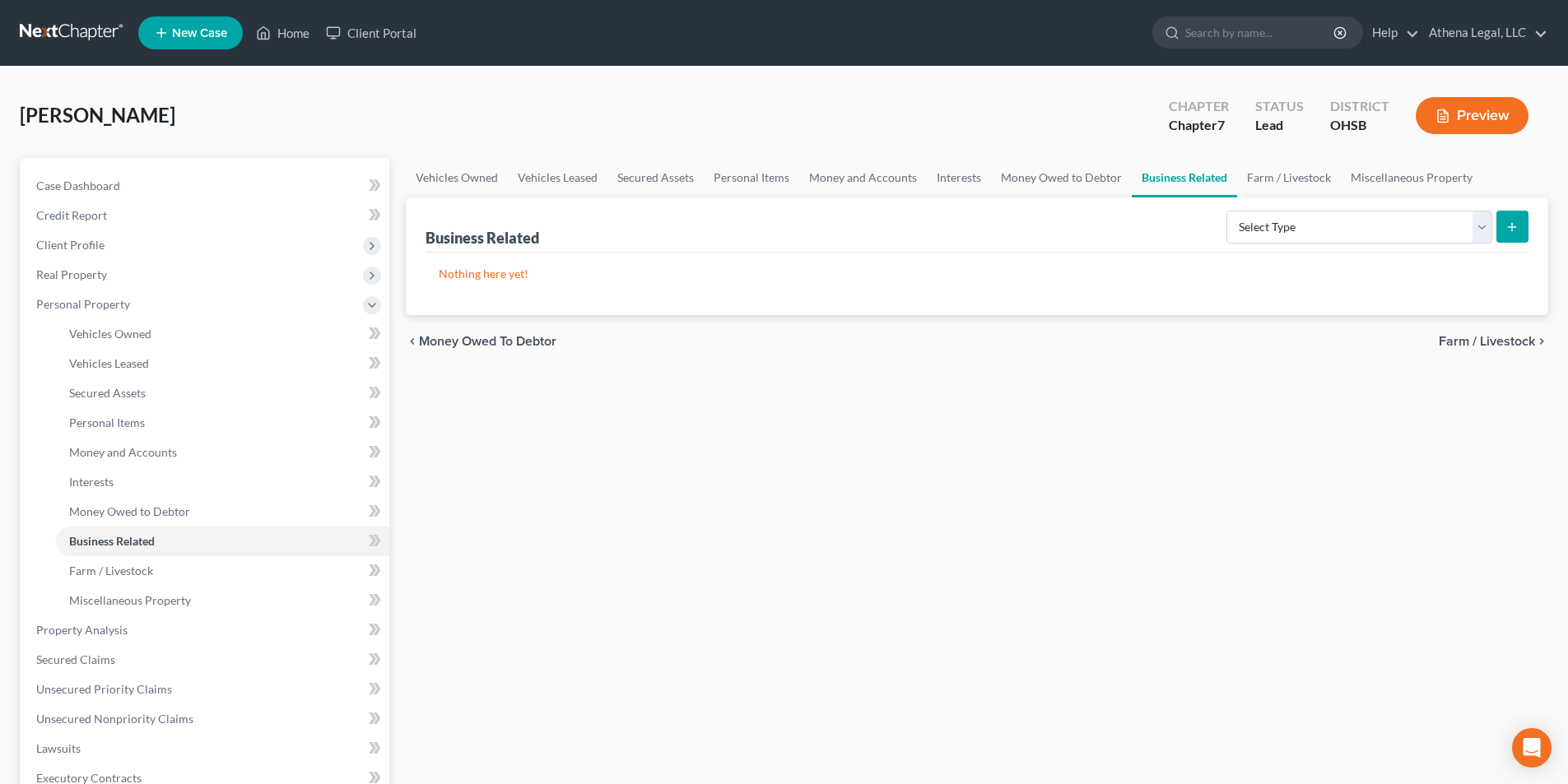
click at [1490, 337] on span "Farm / Livestock" at bounding box center [1486, 342] width 96 height 13
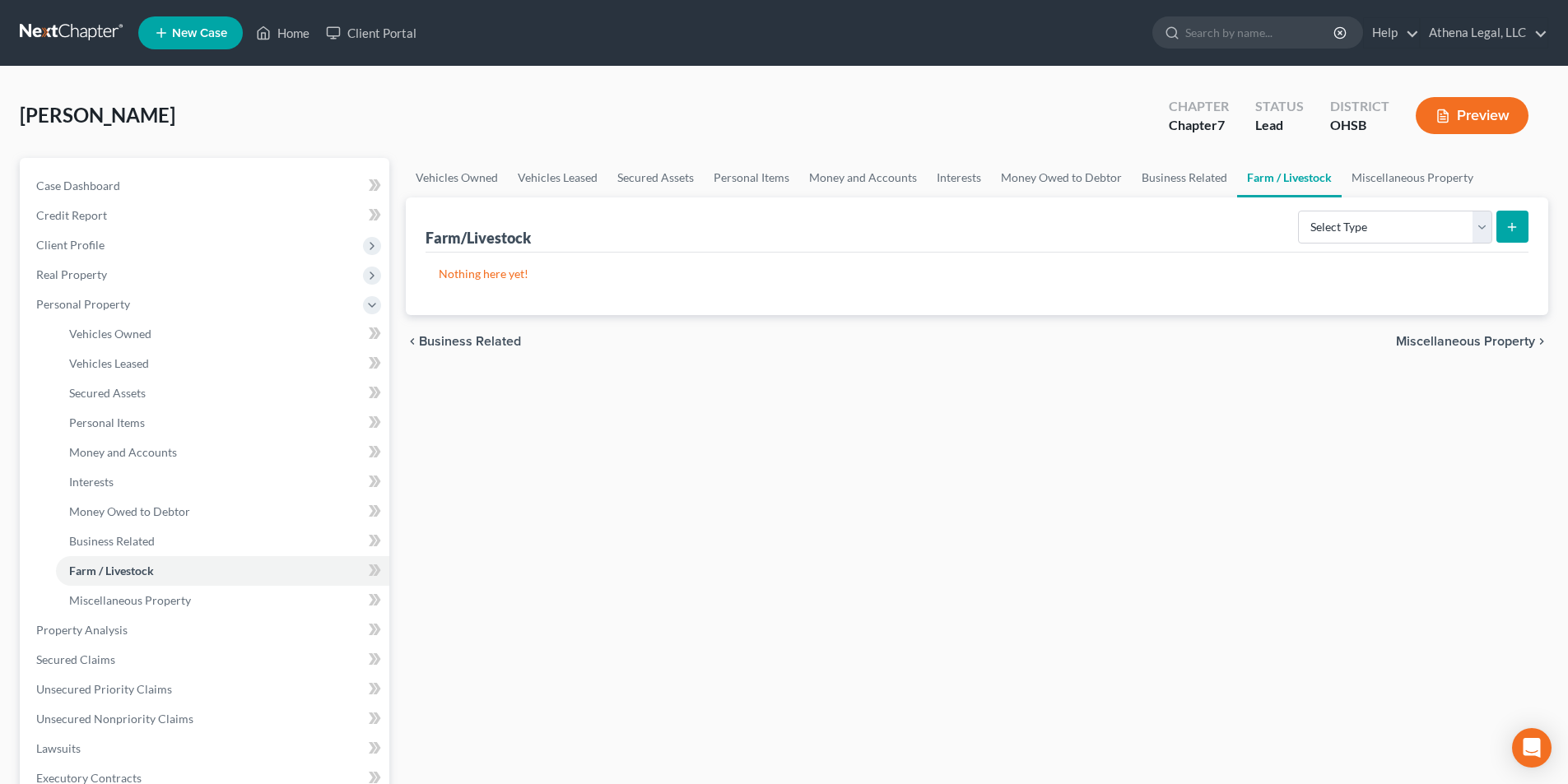
click at [1490, 337] on span "Miscellaneous Property" at bounding box center [1465, 342] width 139 height 13
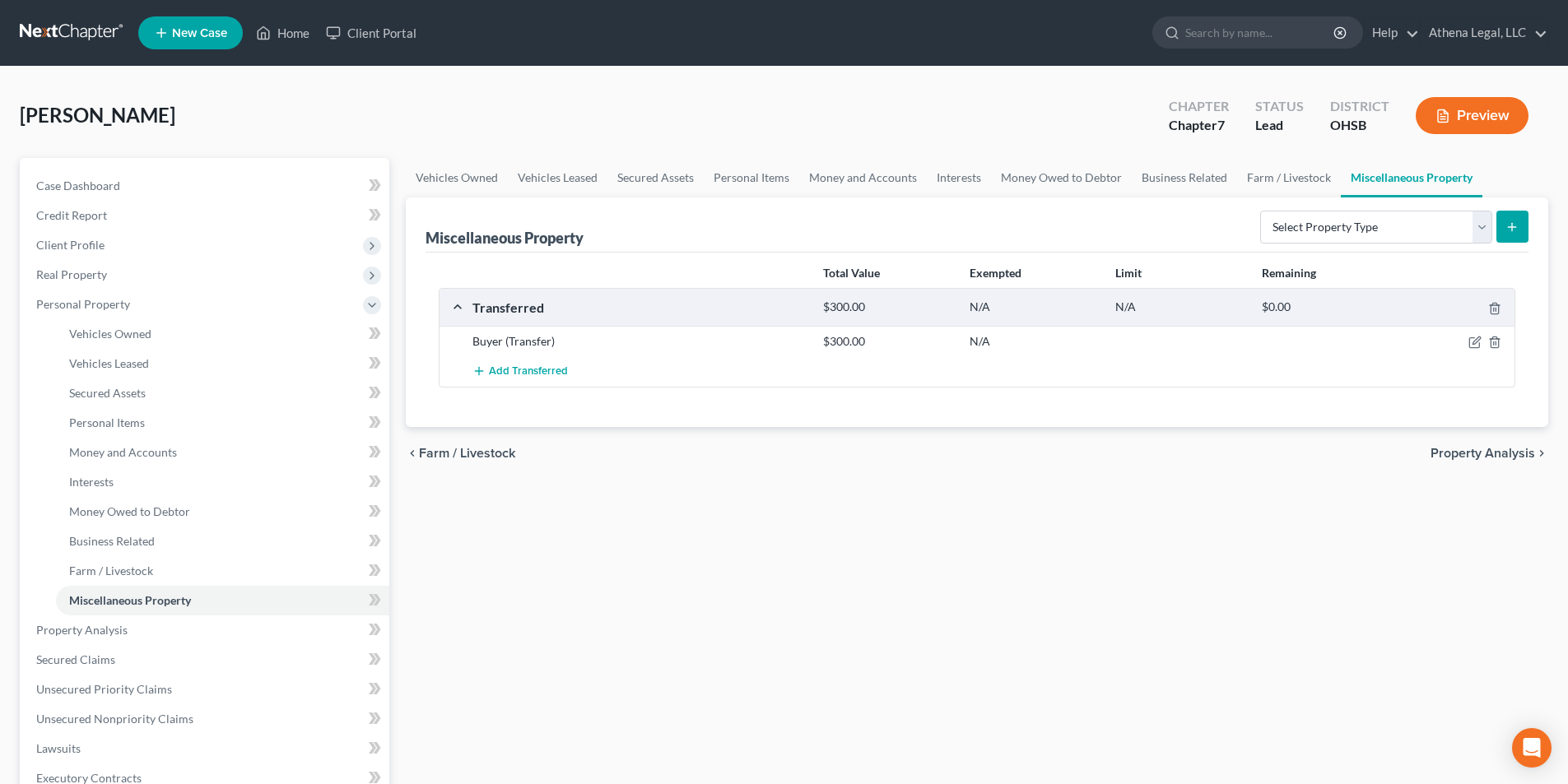
click at [1511, 447] on span "Property Analysis" at bounding box center [1483, 454] width 105 height 13
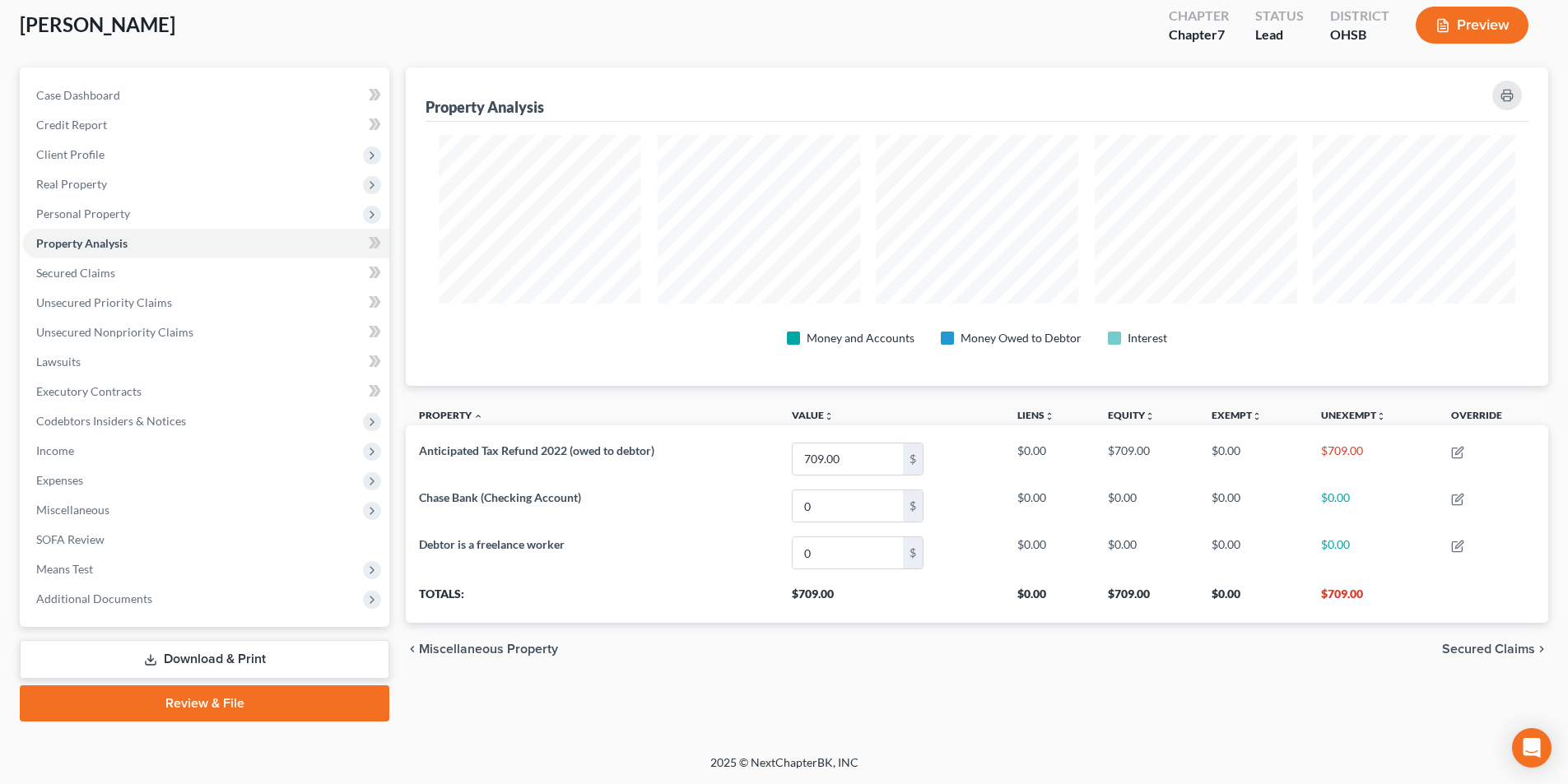
click at [1475, 650] on span "Secured Claims" at bounding box center [1489, 649] width 93 height 13
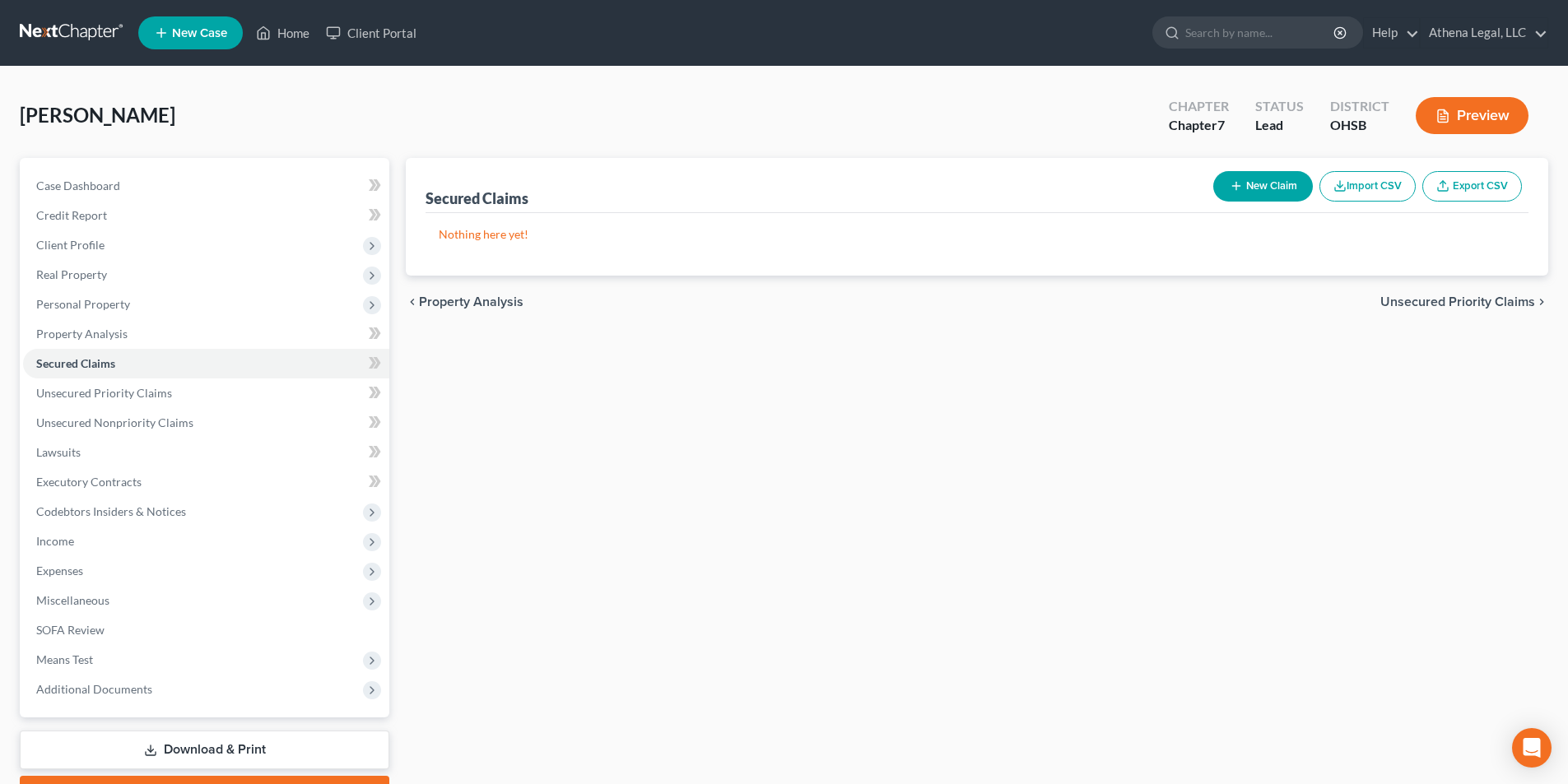
click at [1438, 308] on span "Unsecured Priority Claims" at bounding box center [1458, 301] width 155 height 13
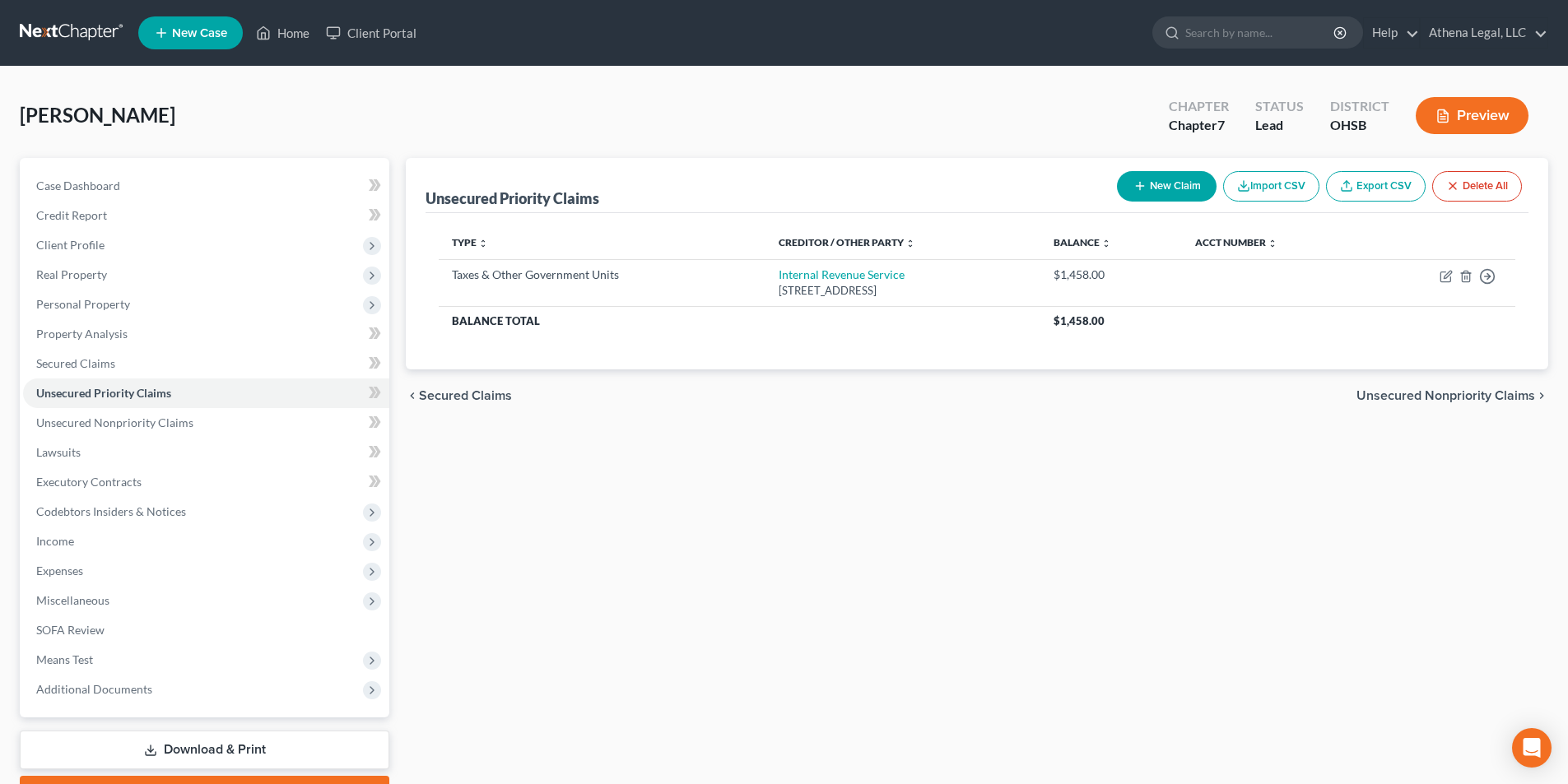
click at [1403, 395] on span "Unsecured Nonpriority Claims" at bounding box center [1445, 396] width 178 height 13
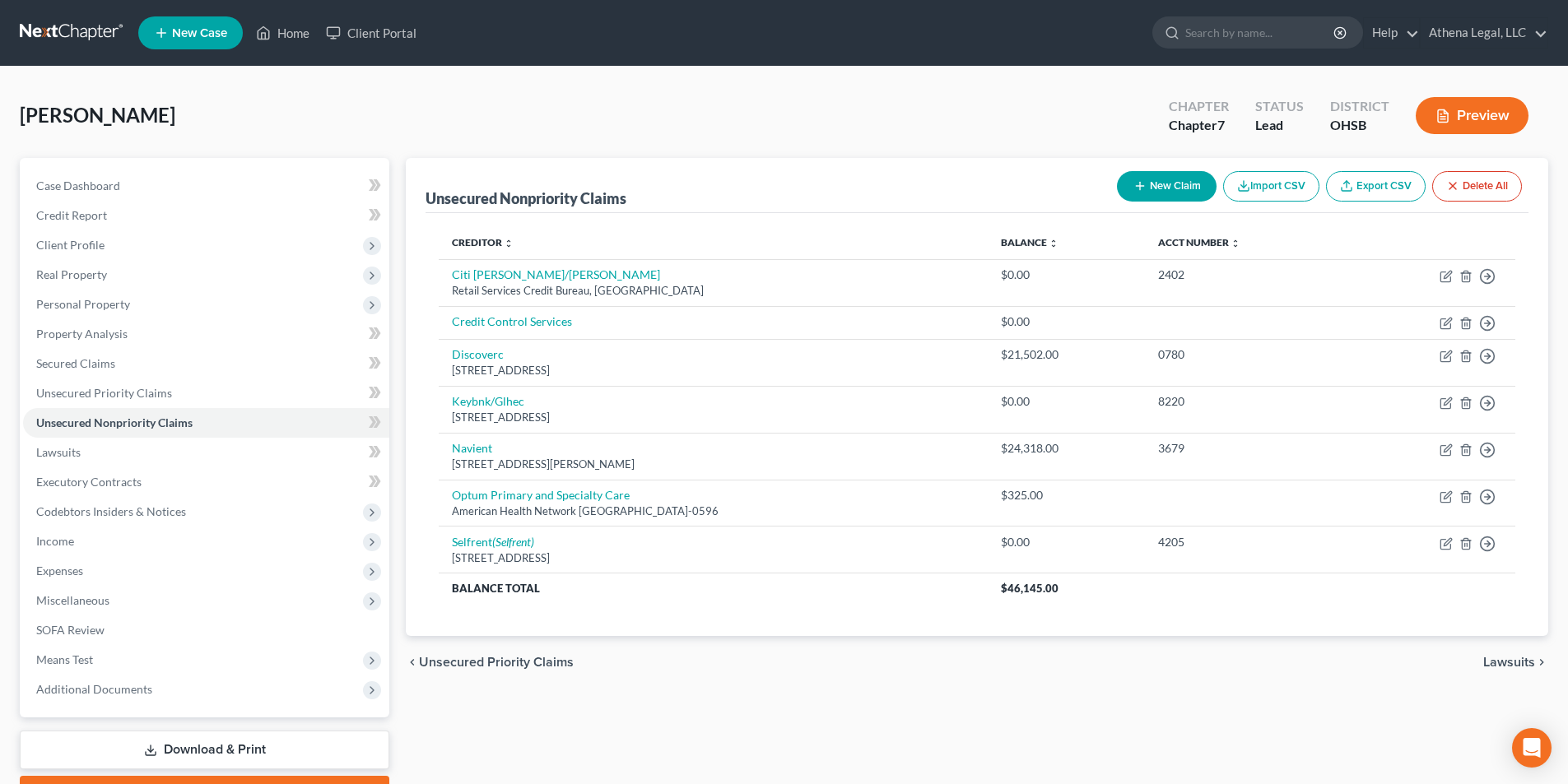
click at [1509, 659] on span "Lawsuits" at bounding box center [1509, 662] width 52 height 13
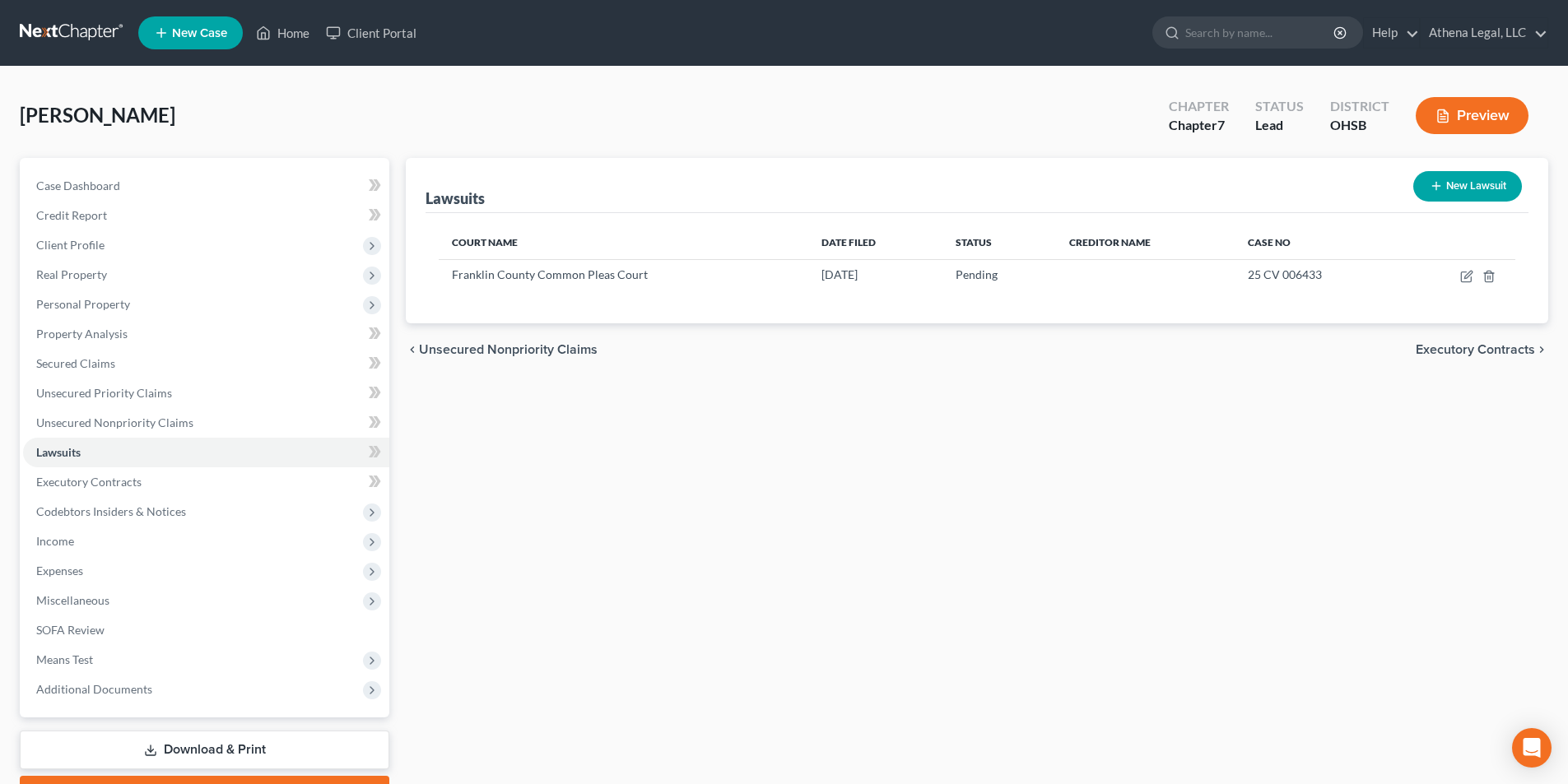
click at [1500, 351] on span "Executory Contracts" at bounding box center [1476, 349] width 120 height 13
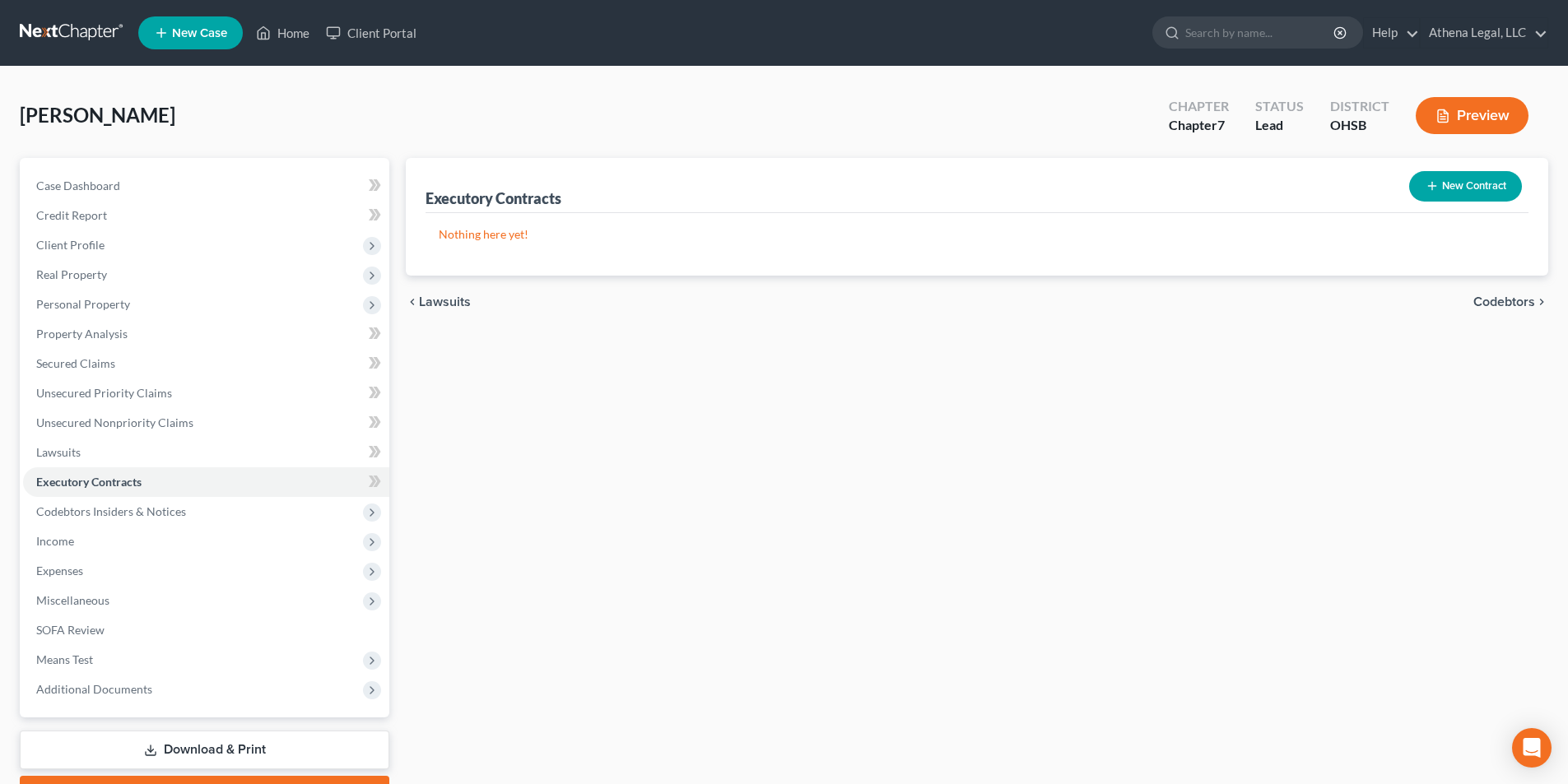
click at [1514, 301] on span "Codebtors" at bounding box center [1504, 301] width 62 height 13
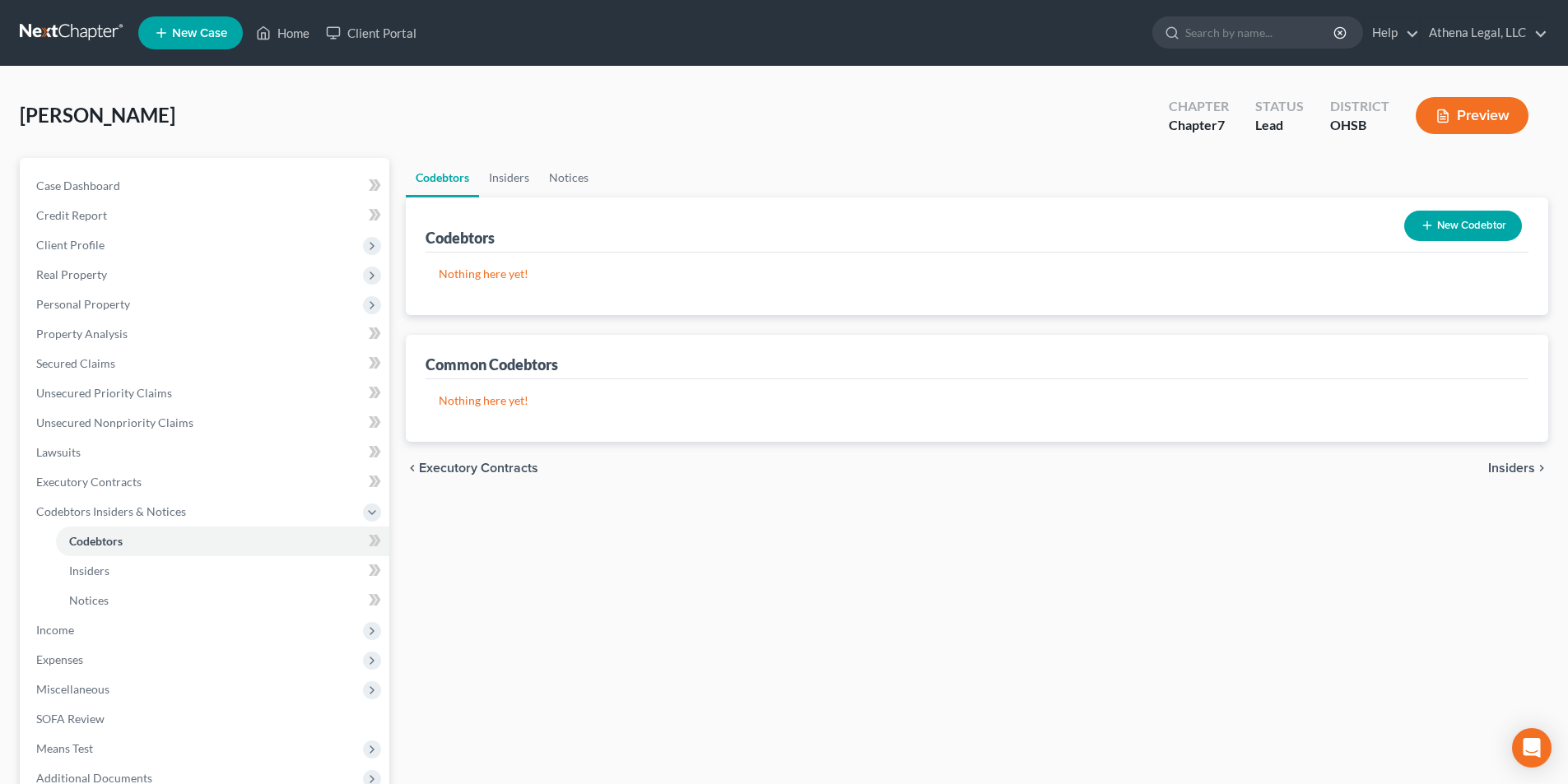
click at [1509, 472] on span "Insiders" at bounding box center [1511, 468] width 47 height 13
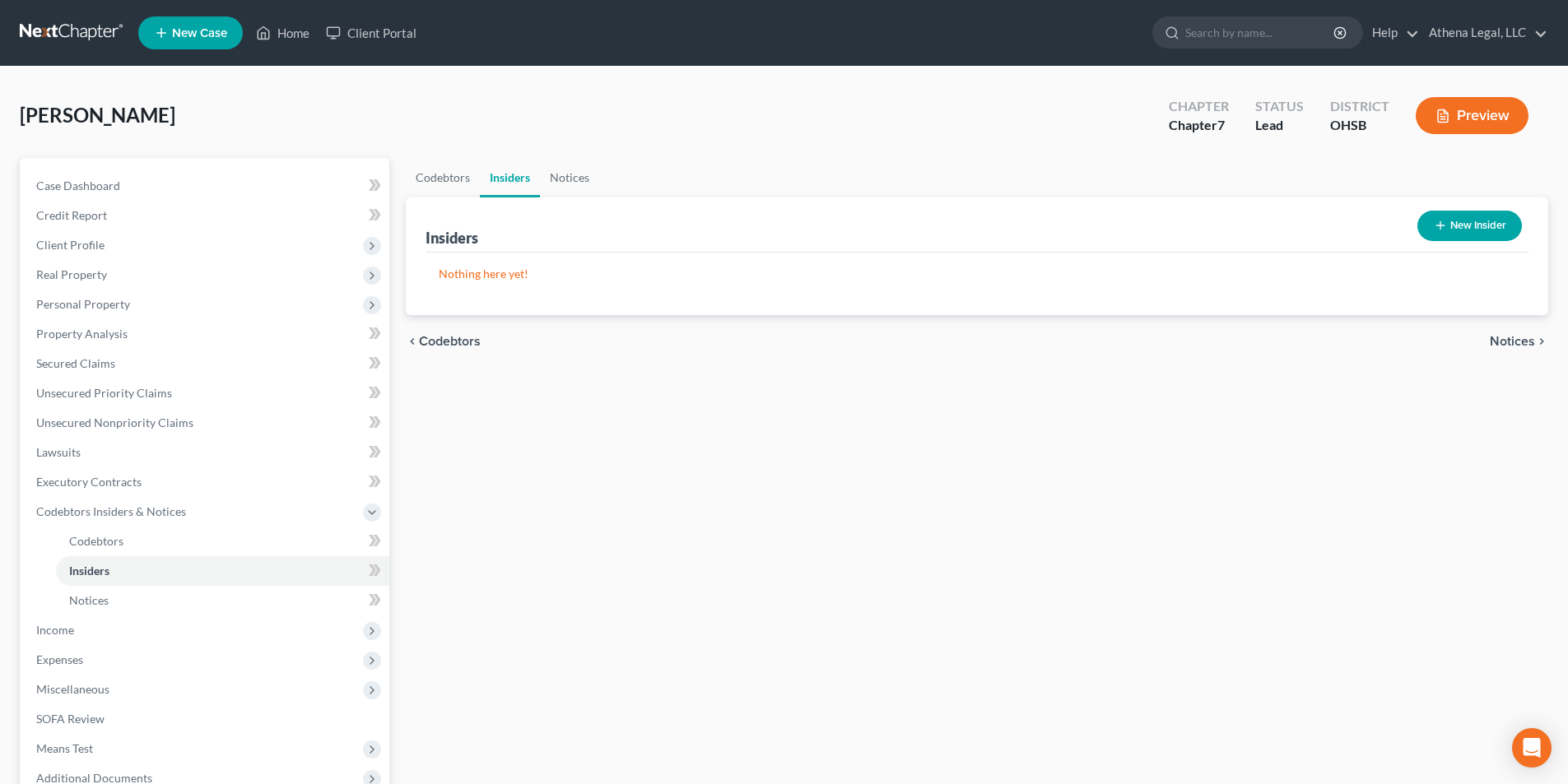
click at [1509, 341] on span "Notices" at bounding box center [1512, 342] width 45 height 13
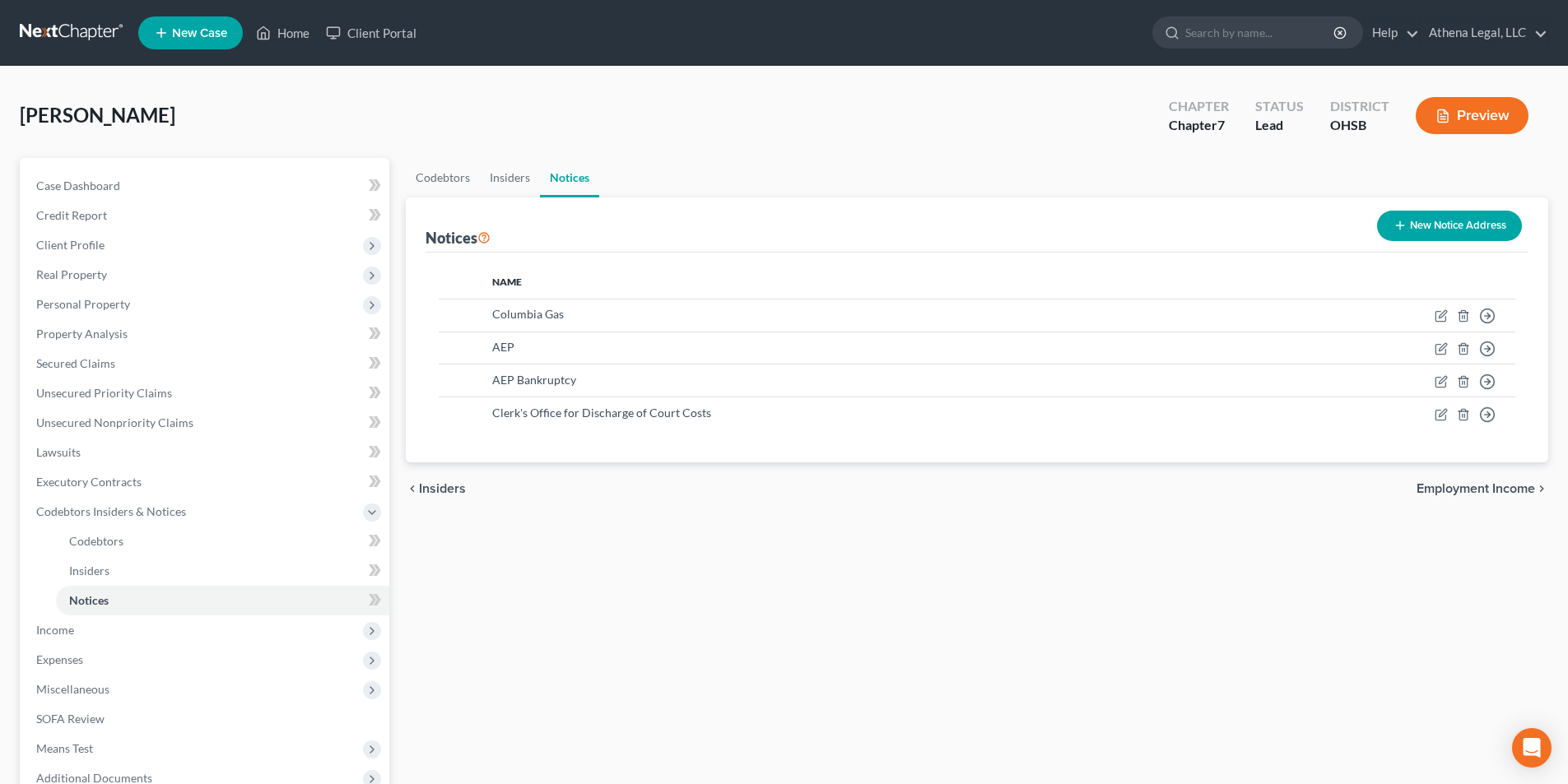
click at [1491, 493] on span "Employment Income" at bounding box center [1476, 488] width 119 height 13
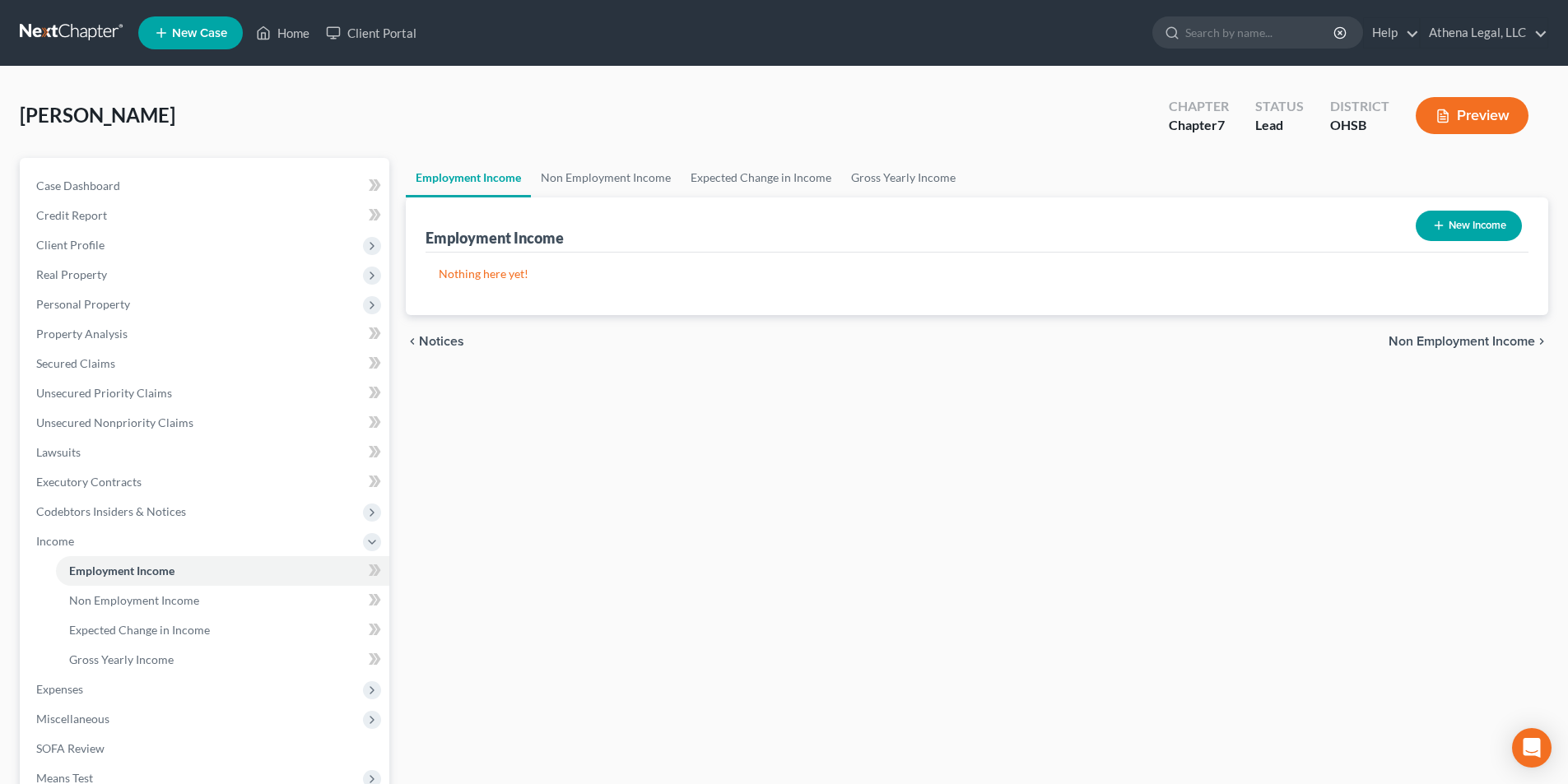
click at [1492, 348] on span "Non Employment Income" at bounding box center [1462, 342] width 147 height 13
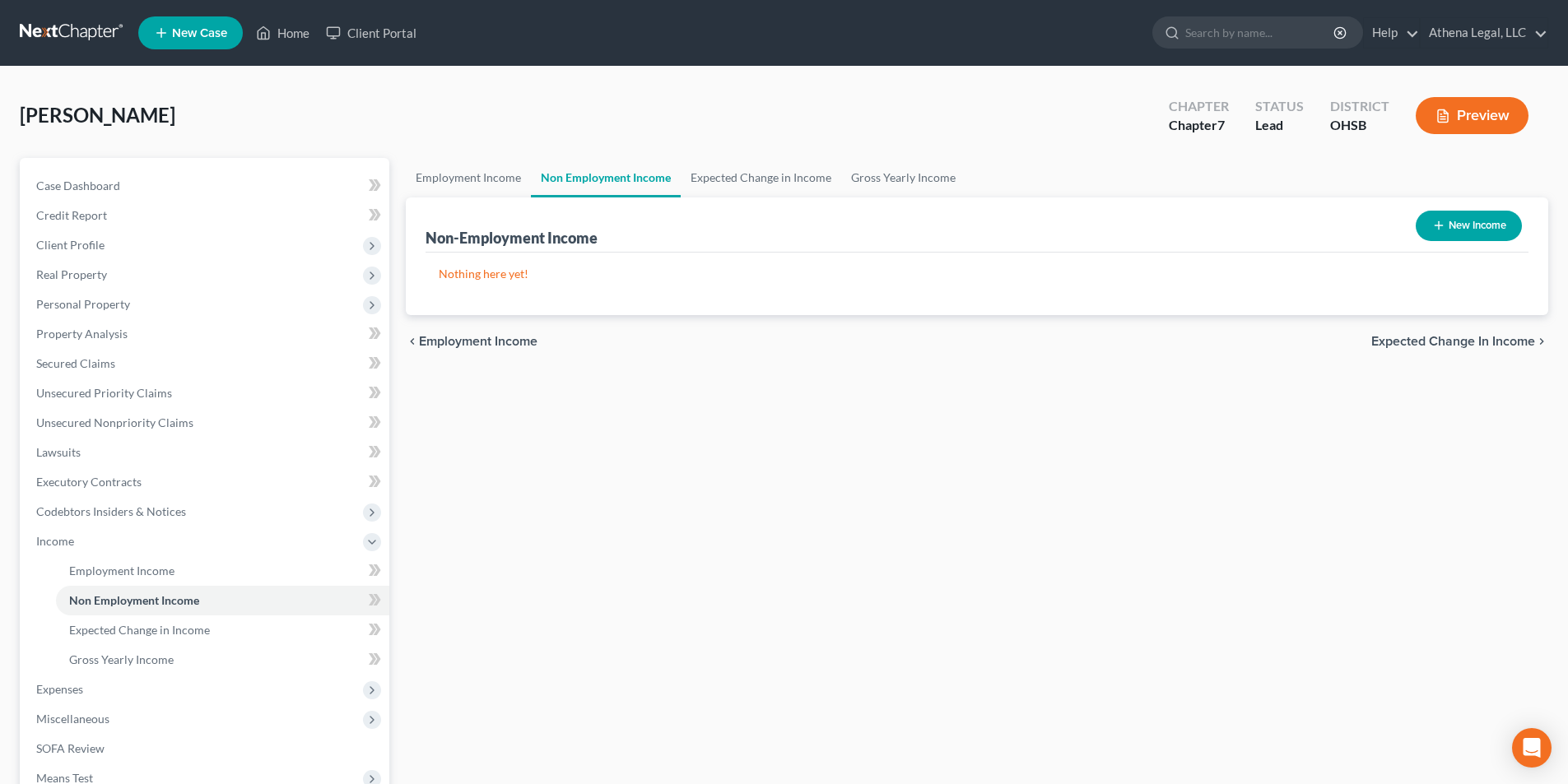
click at [1492, 348] on span "Expected Change in Income" at bounding box center [1452, 342] width 163 height 13
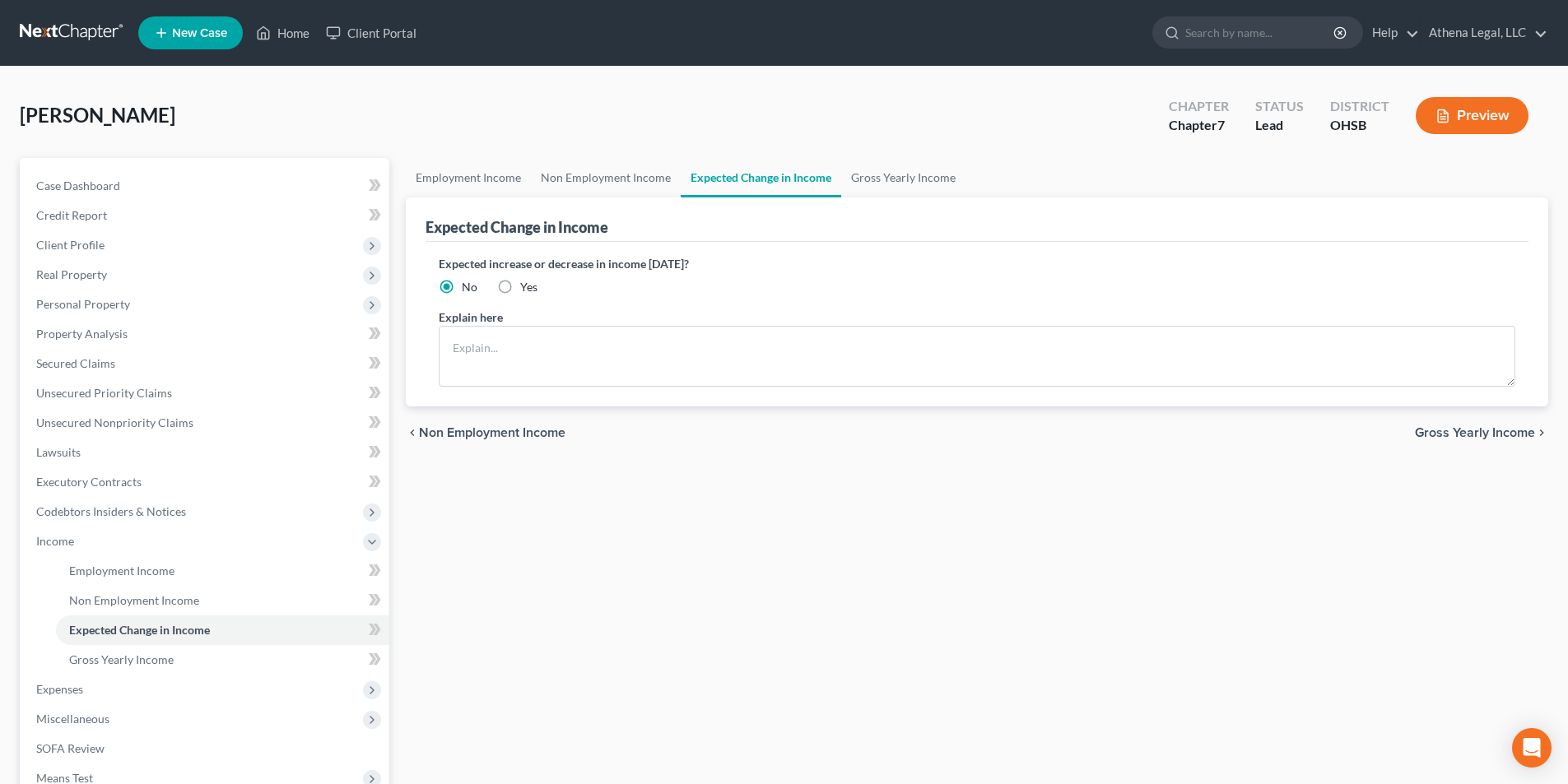
click at [1467, 441] on div "chevron_left Non Employment Income Gross Yearly Income chevron_right" at bounding box center [976, 432] width 1142 height 52
click at [1481, 429] on span "Gross Yearly Income" at bounding box center [1475, 432] width 120 height 13
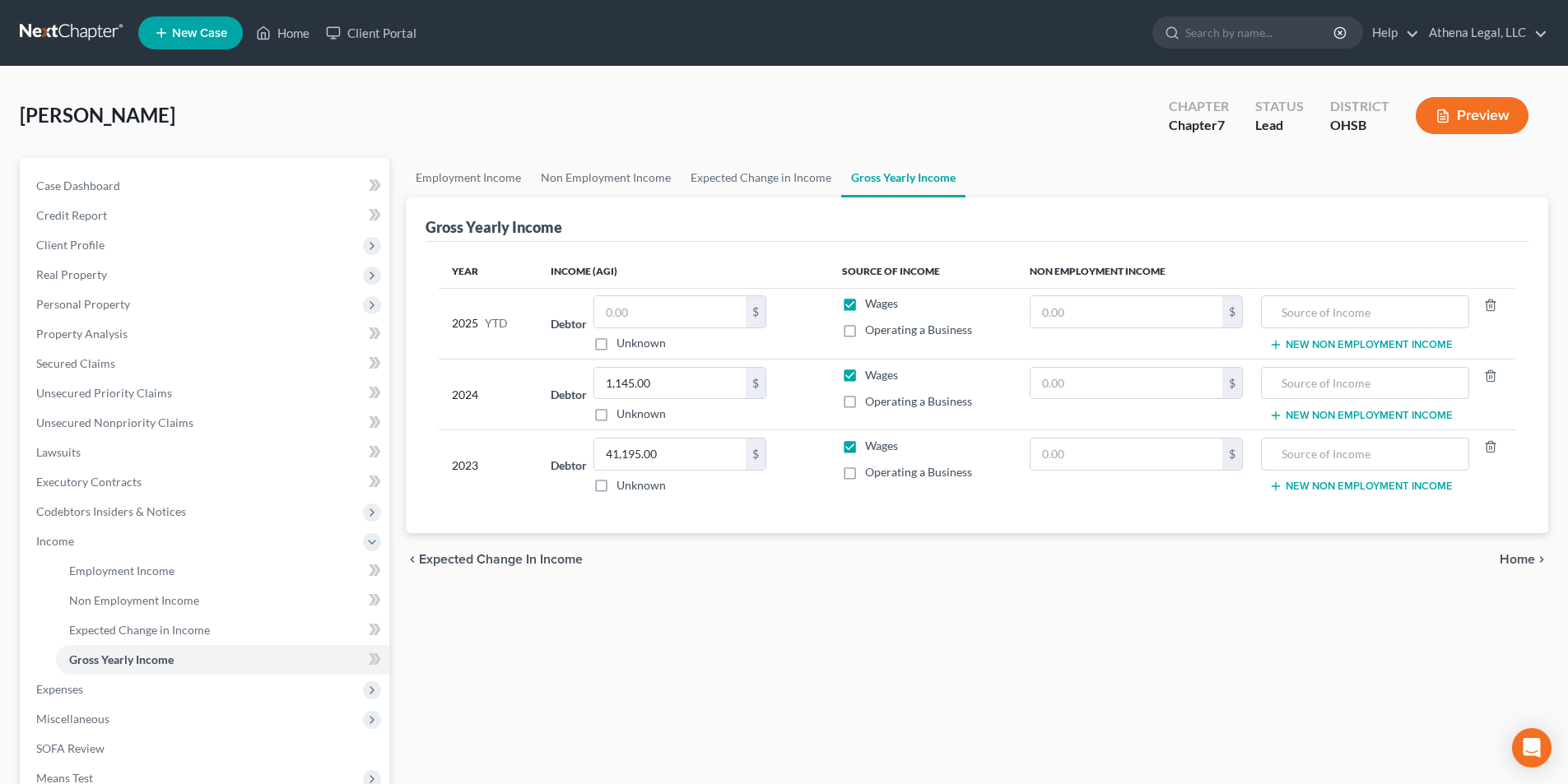
click at [1524, 559] on span "Home" at bounding box center [1518, 559] width 35 height 13
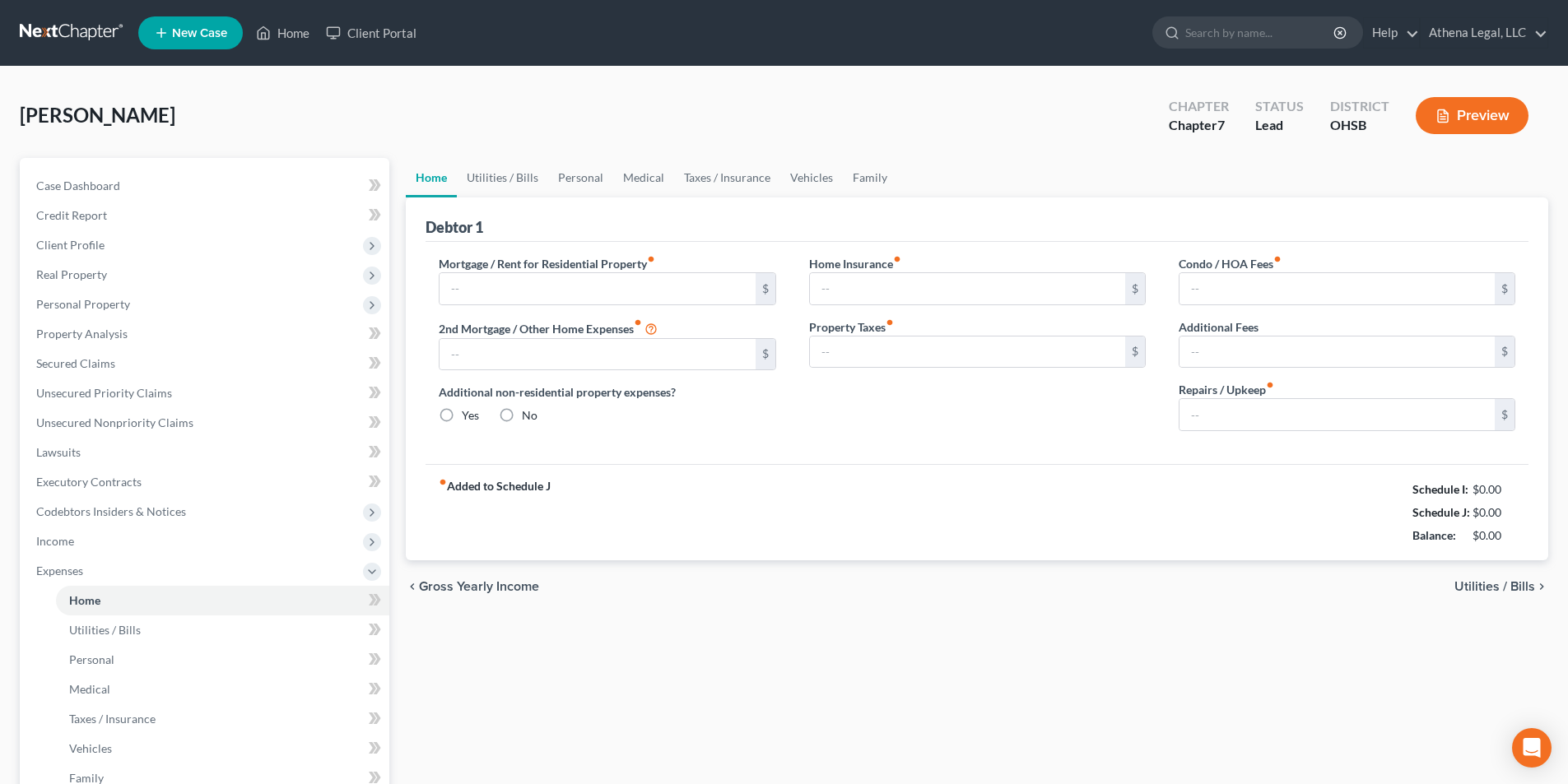
type input "0.00"
radio input "true"
type input "0.00"
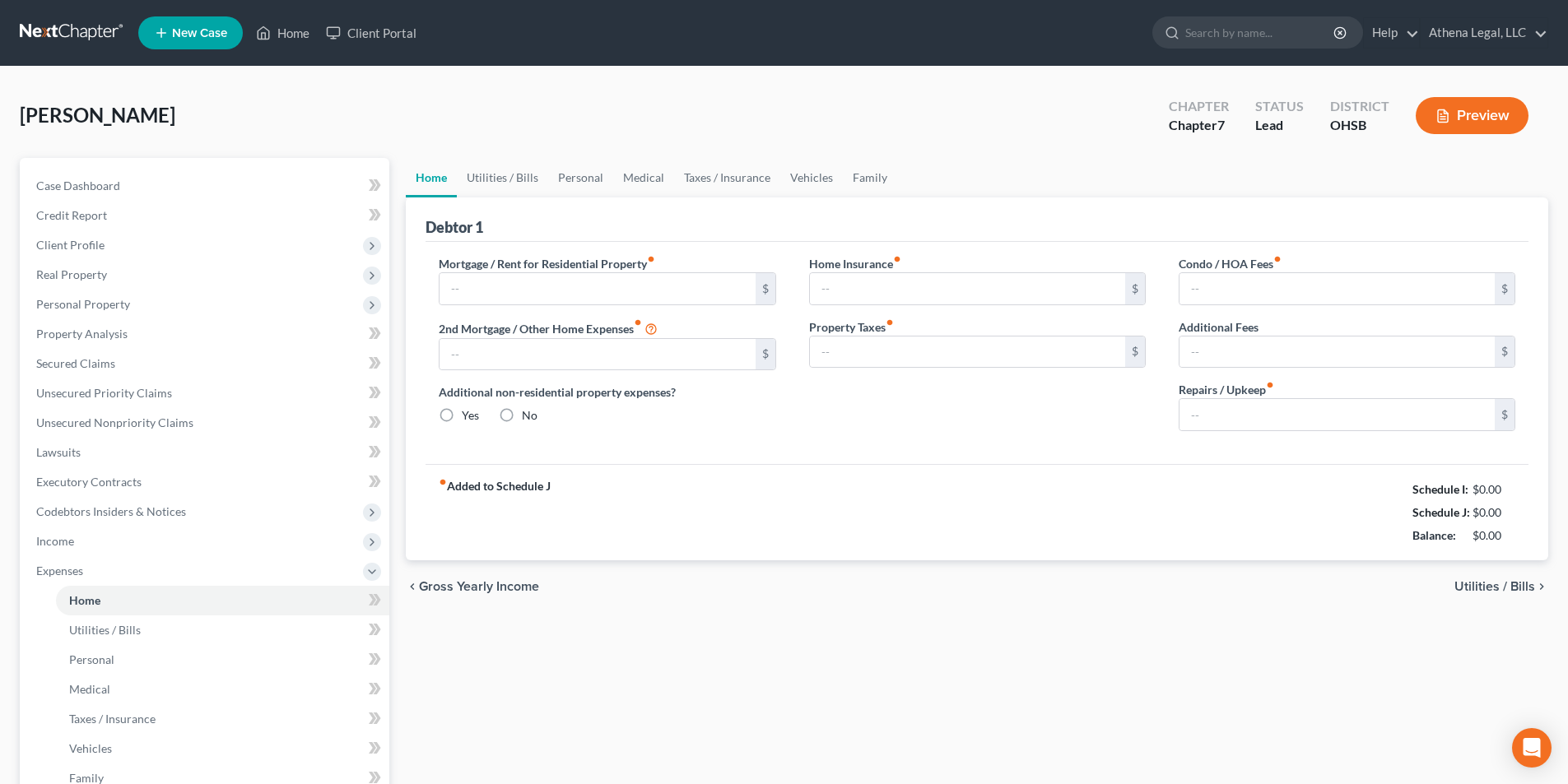
type input "0.00"
click at [274, 33] on link "Home" at bounding box center [282, 33] width 70 height 30
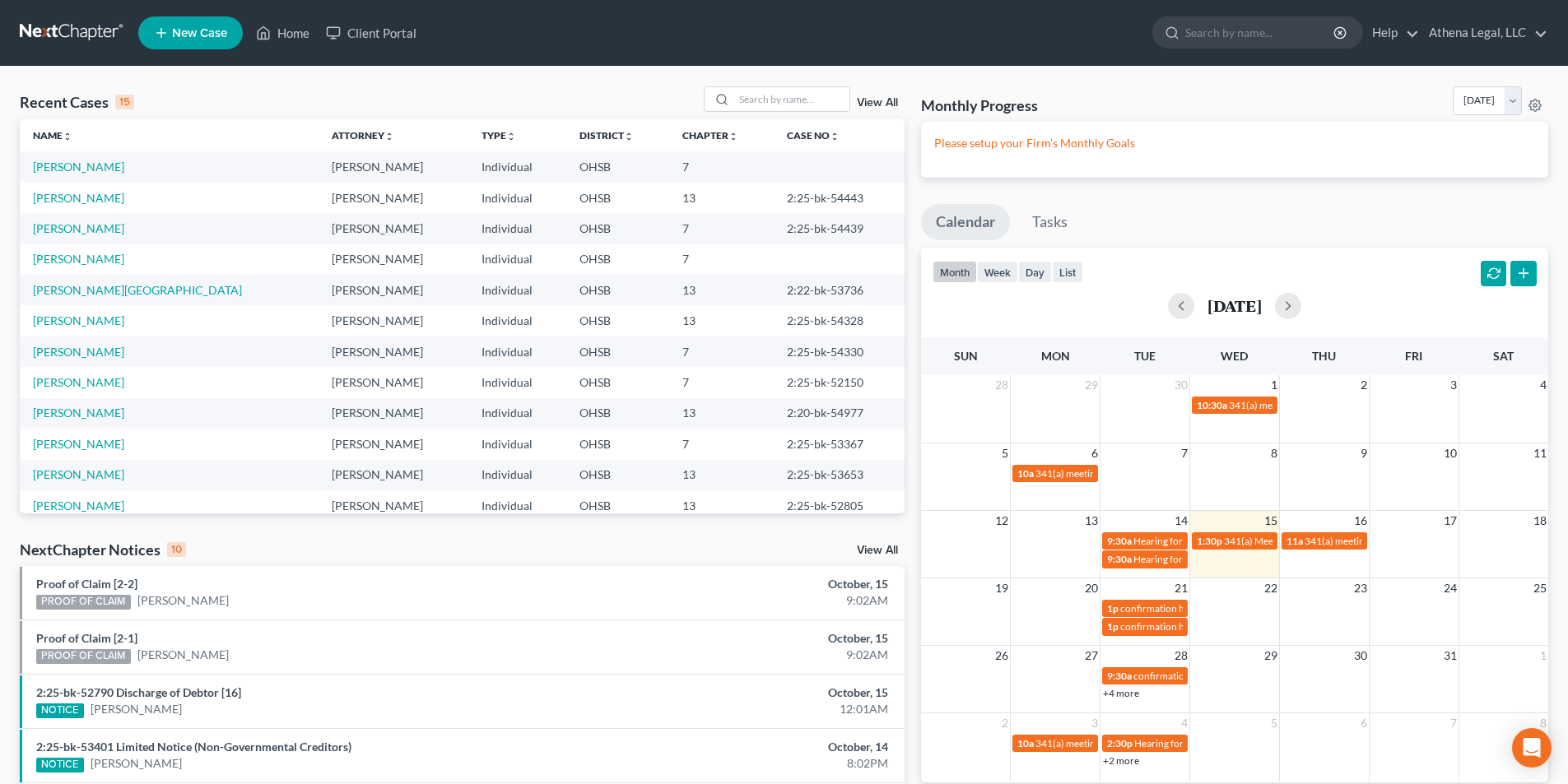
click at [174, 35] on span "New Case" at bounding box center [199, 33] width 55 height 12
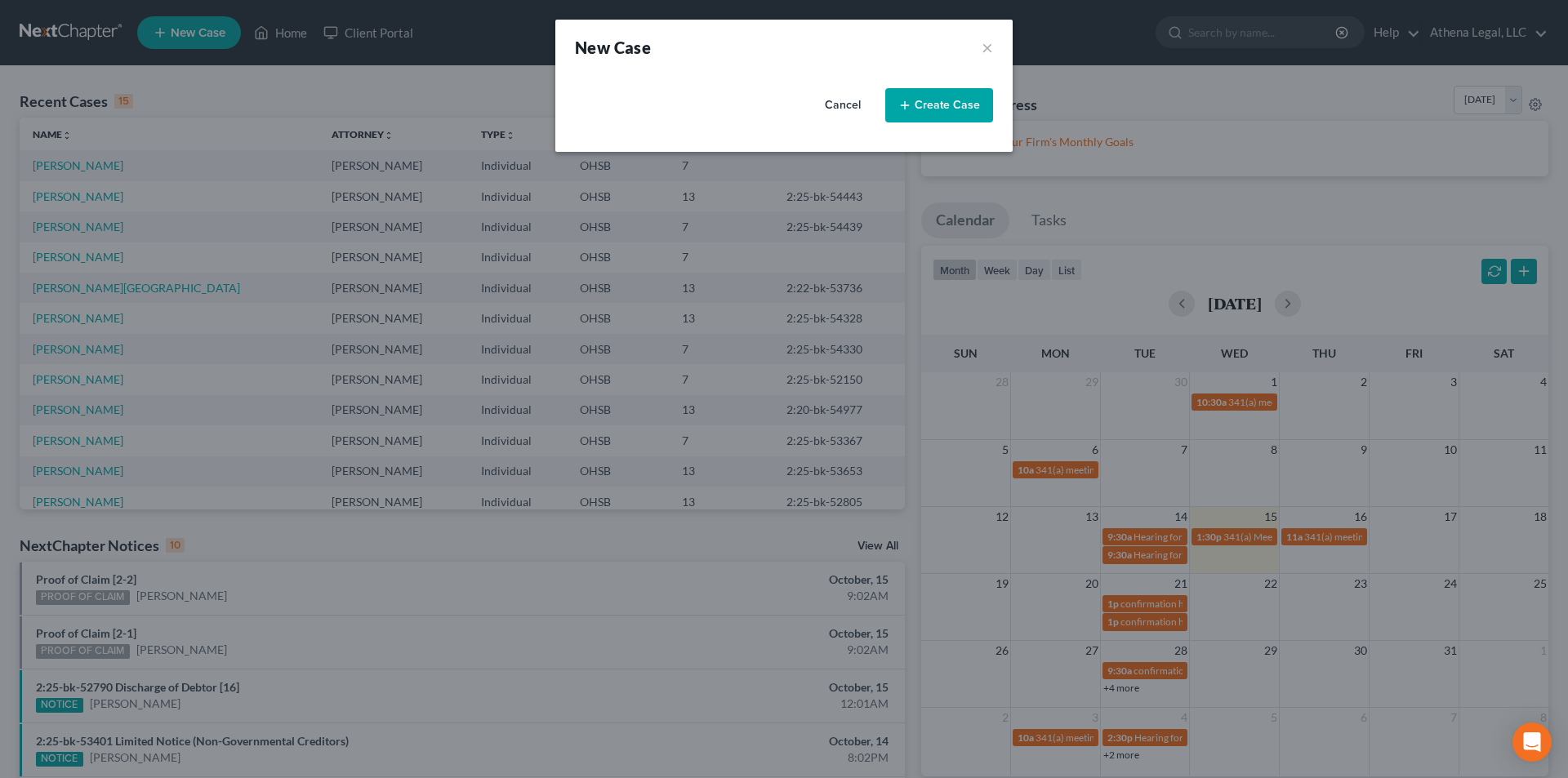
select select "62"
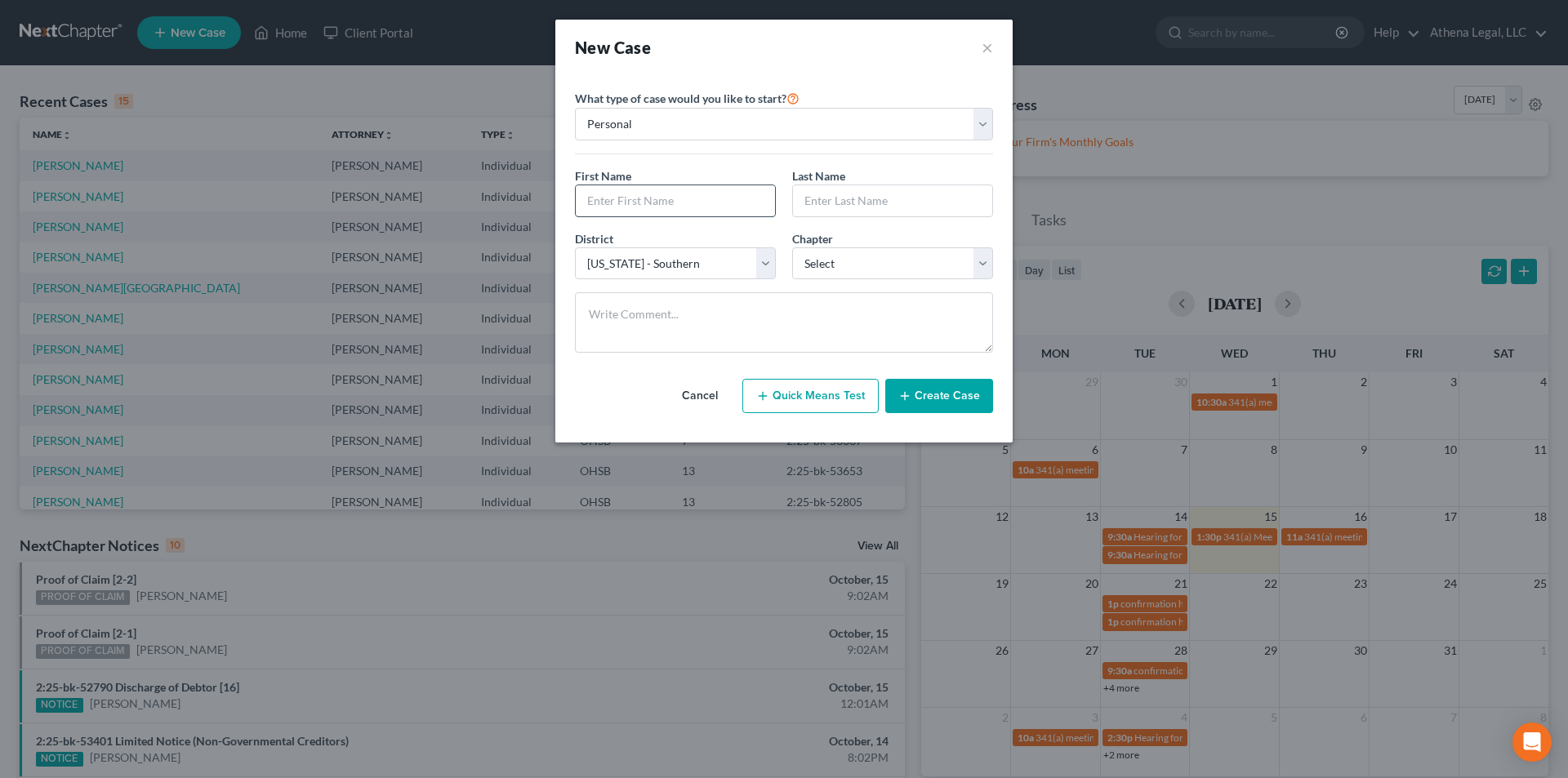
click at [648, 200] on input "text" at bounding box center [675, 200] width 199 height 31
type input "[PERSON_NAME]"
type input "Lines"
click at [858, 261] on select "Select 7 11 12 13" at bounding box center [892, 263] width 201 height 32
select select "3"
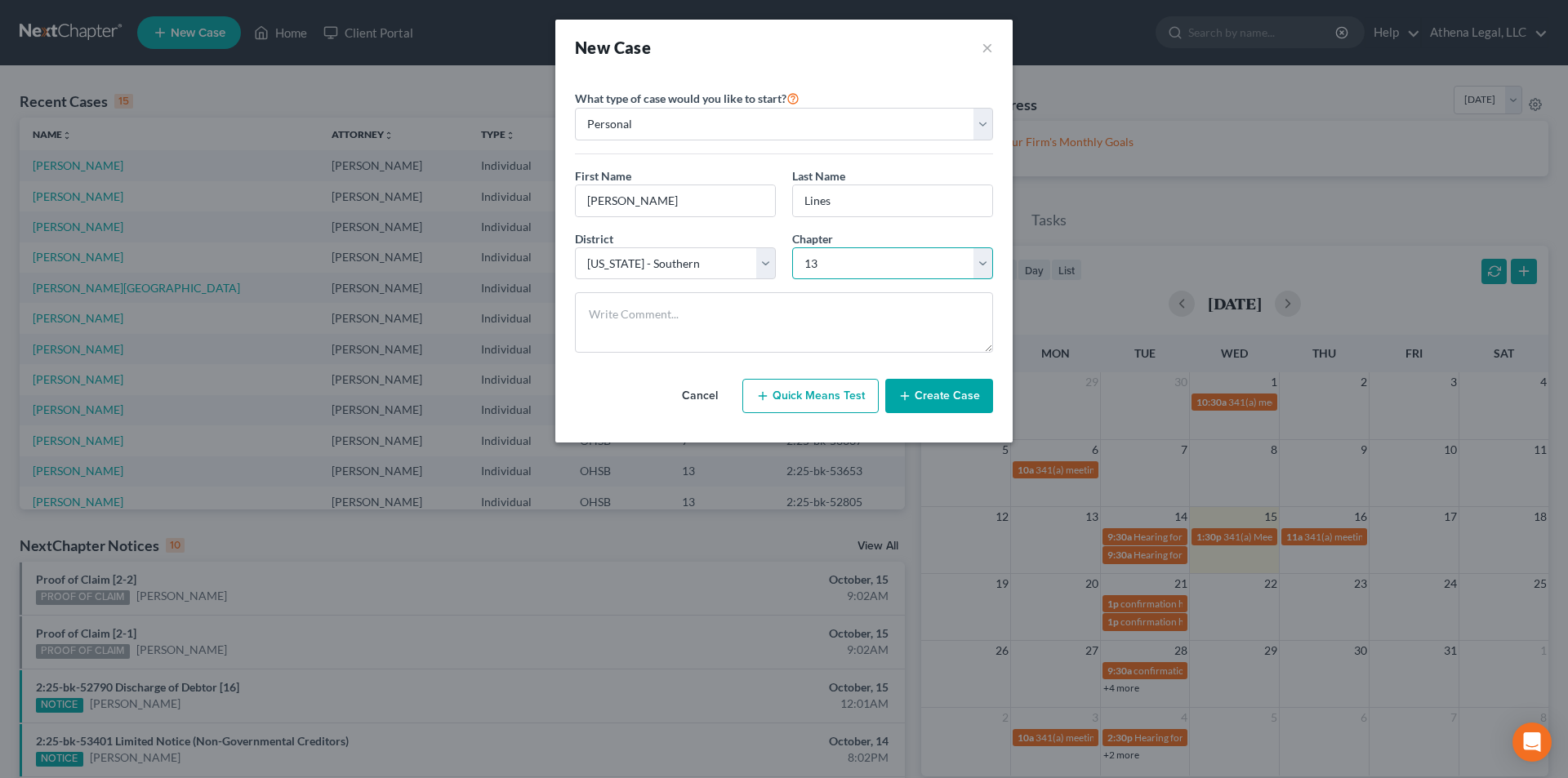
click at [792, 247] on select "Select 7 11 12 13" at bounding box center [892, 263] width 201 height 32
click at [843, 327] on textarea at bounding box center [783, 321] width 418 height 60
click at [931, 402] on button "Create Case" at bounding box center [939, 395] width 107 height 34
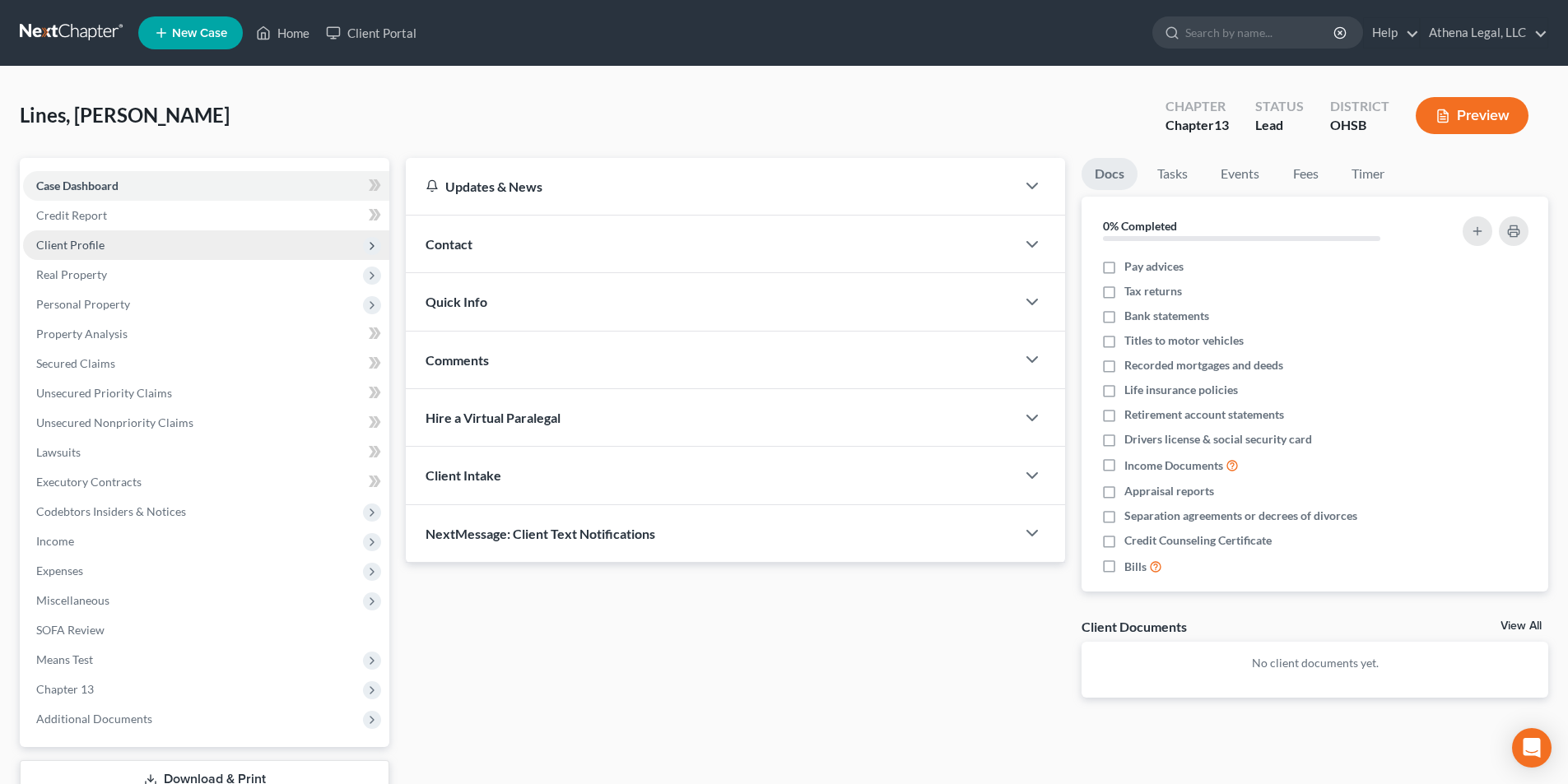
click at [99, 246] on span "Client Profile" at bounding box center [70, 245] width 68 height 14
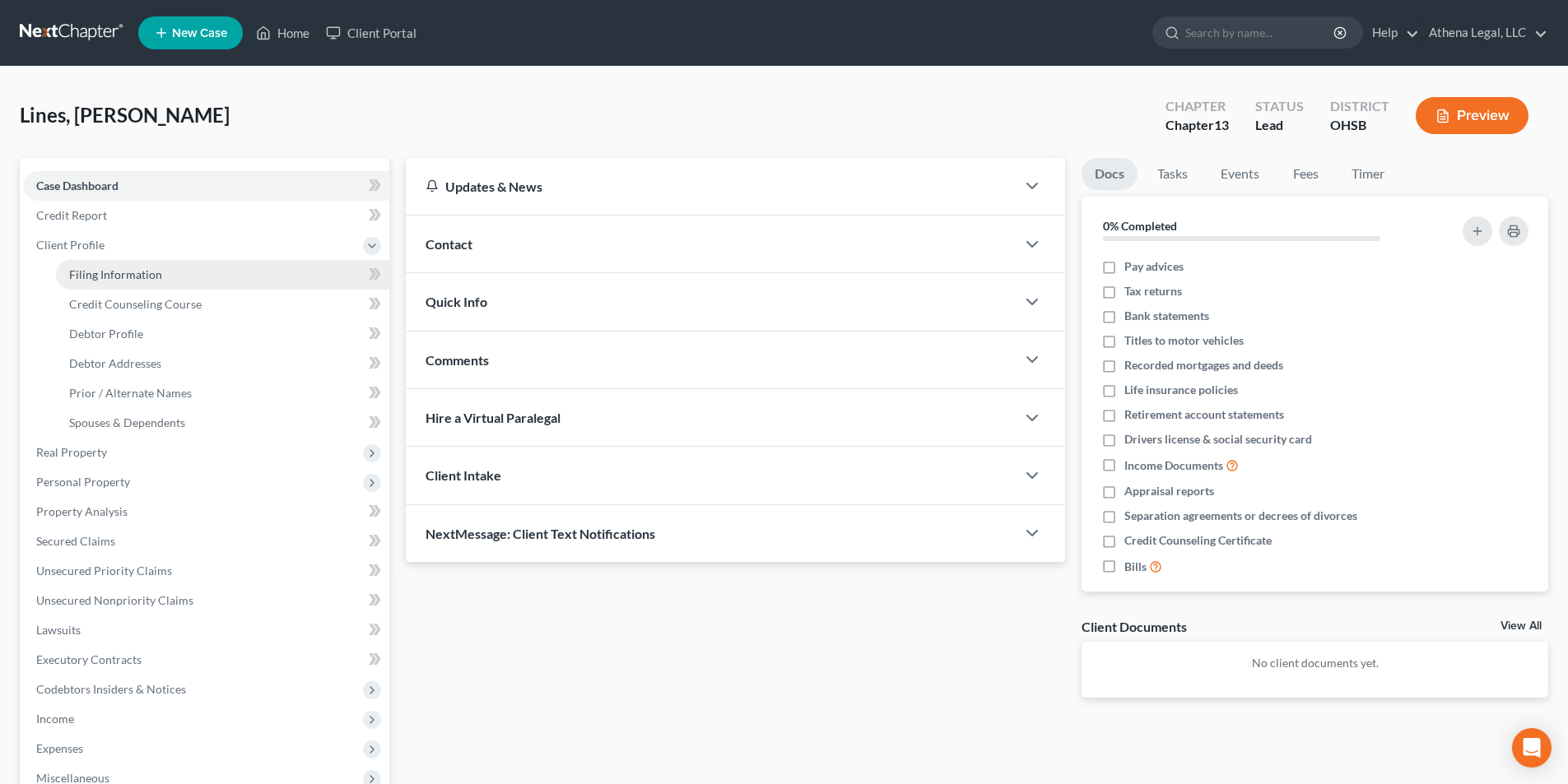
click at [125, 278] on span "Filing Information" at bounding box center [116, 273] width 93 height 14
select select "1"
select select "0"
select select "3"
select select "62"
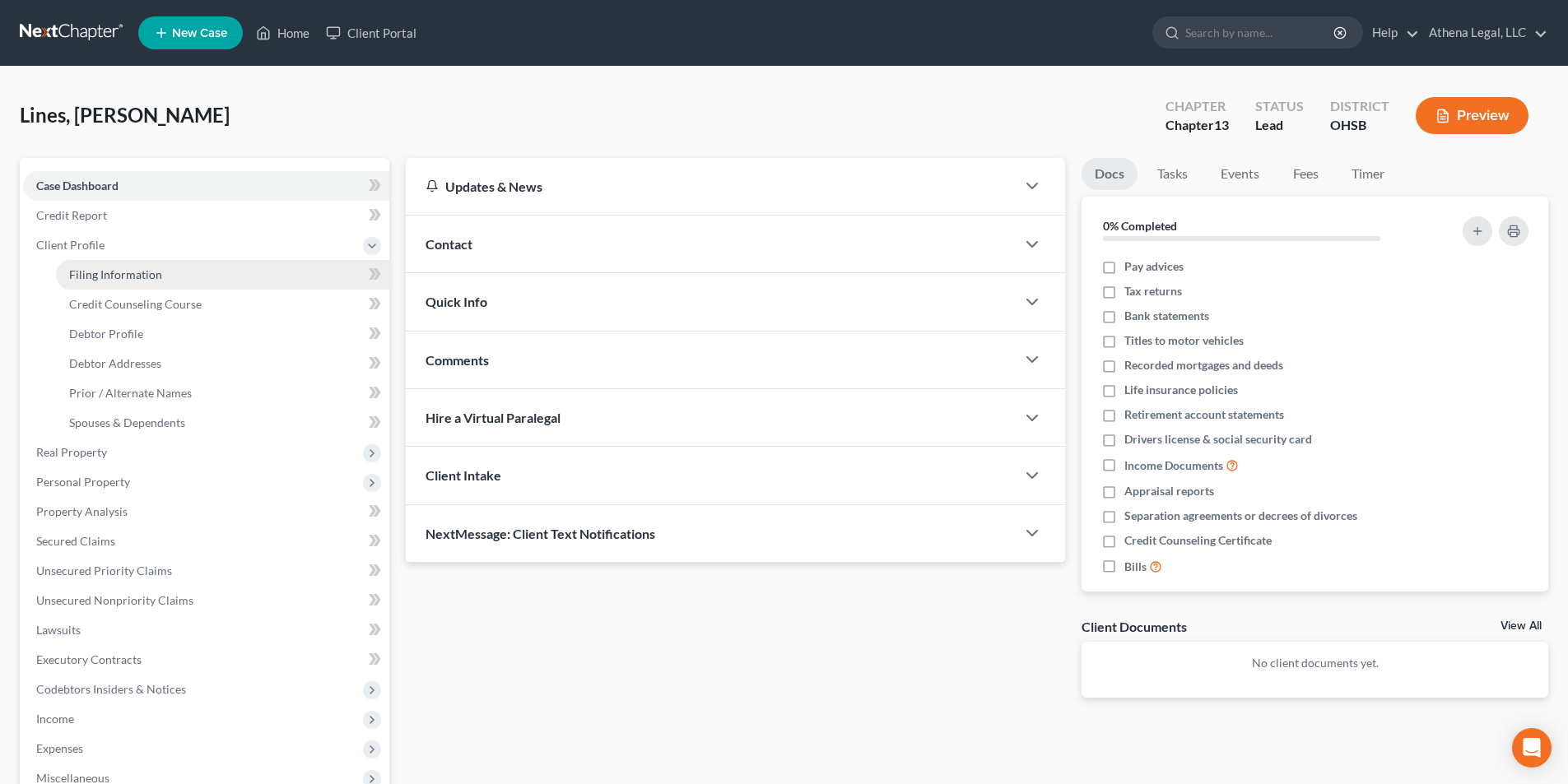
select select "0"
select select "36"
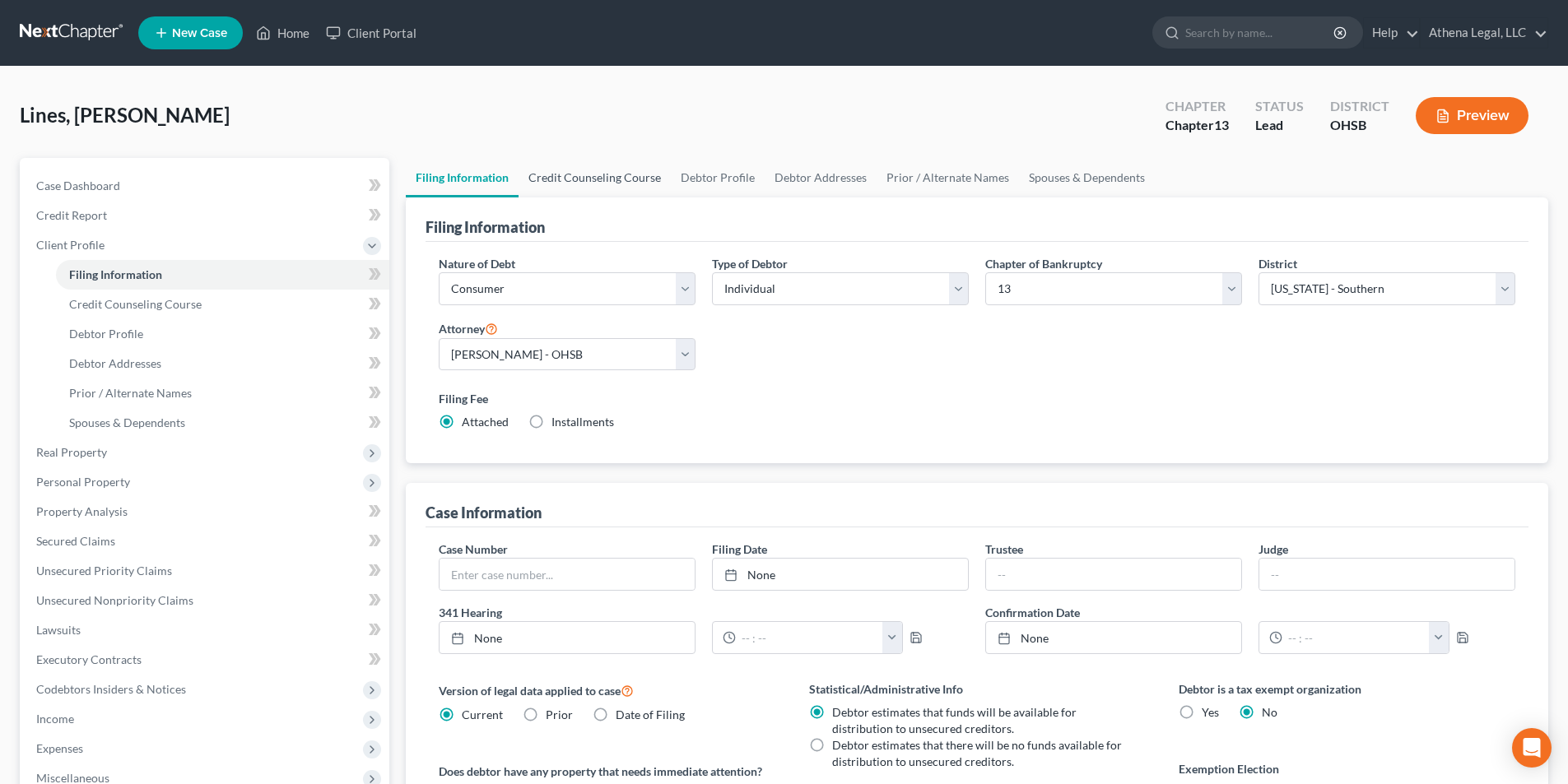
click at [596, 183] on link "Credit Counseling Course" at bounding box center [594, 177] width 152 height 39
